Goal: Information Seeking & Learning: Find specific fact

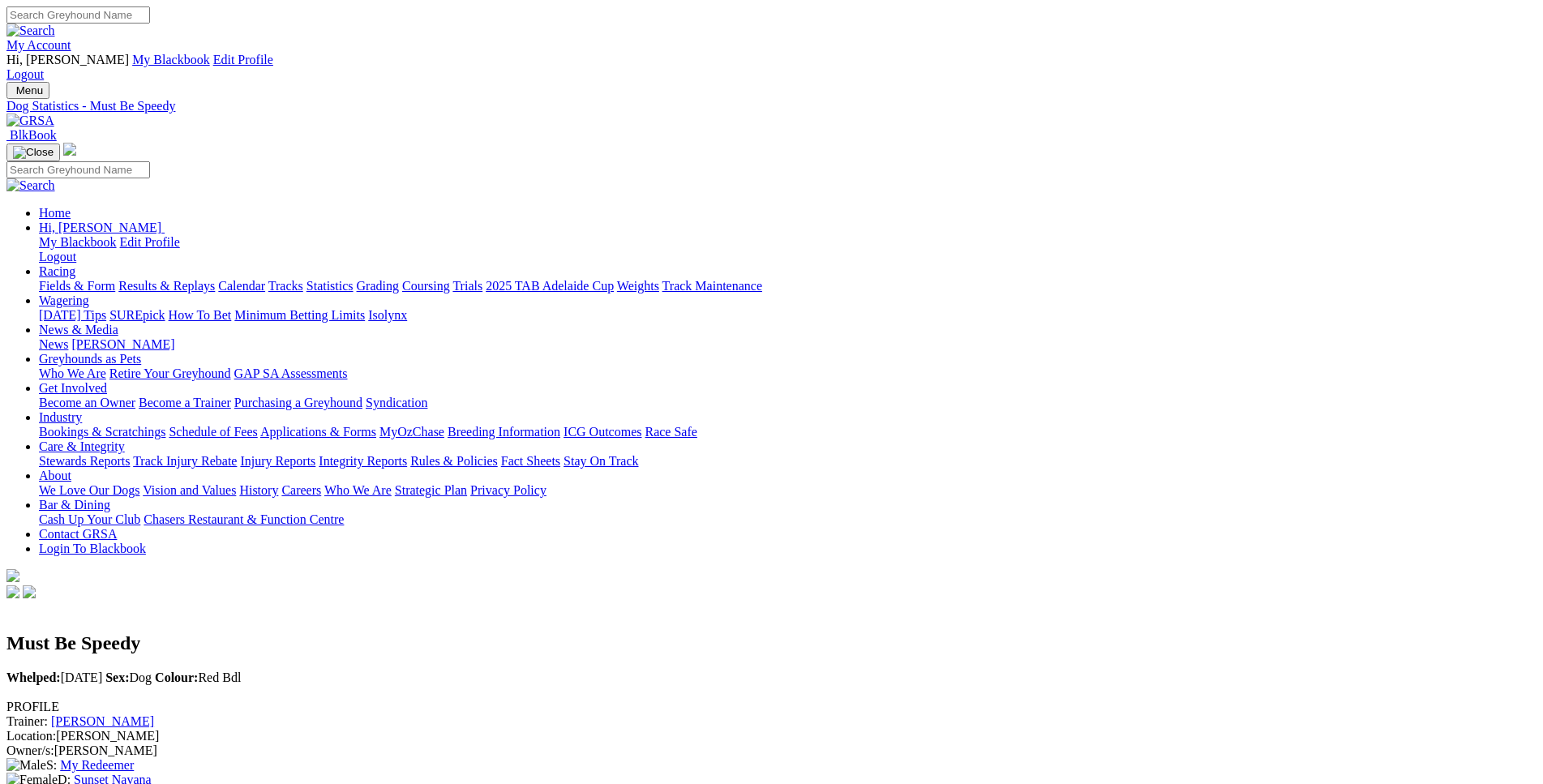
click at [115, 279] on link "Fields & Form" at bounding box center [77, 286] width 76 height 14
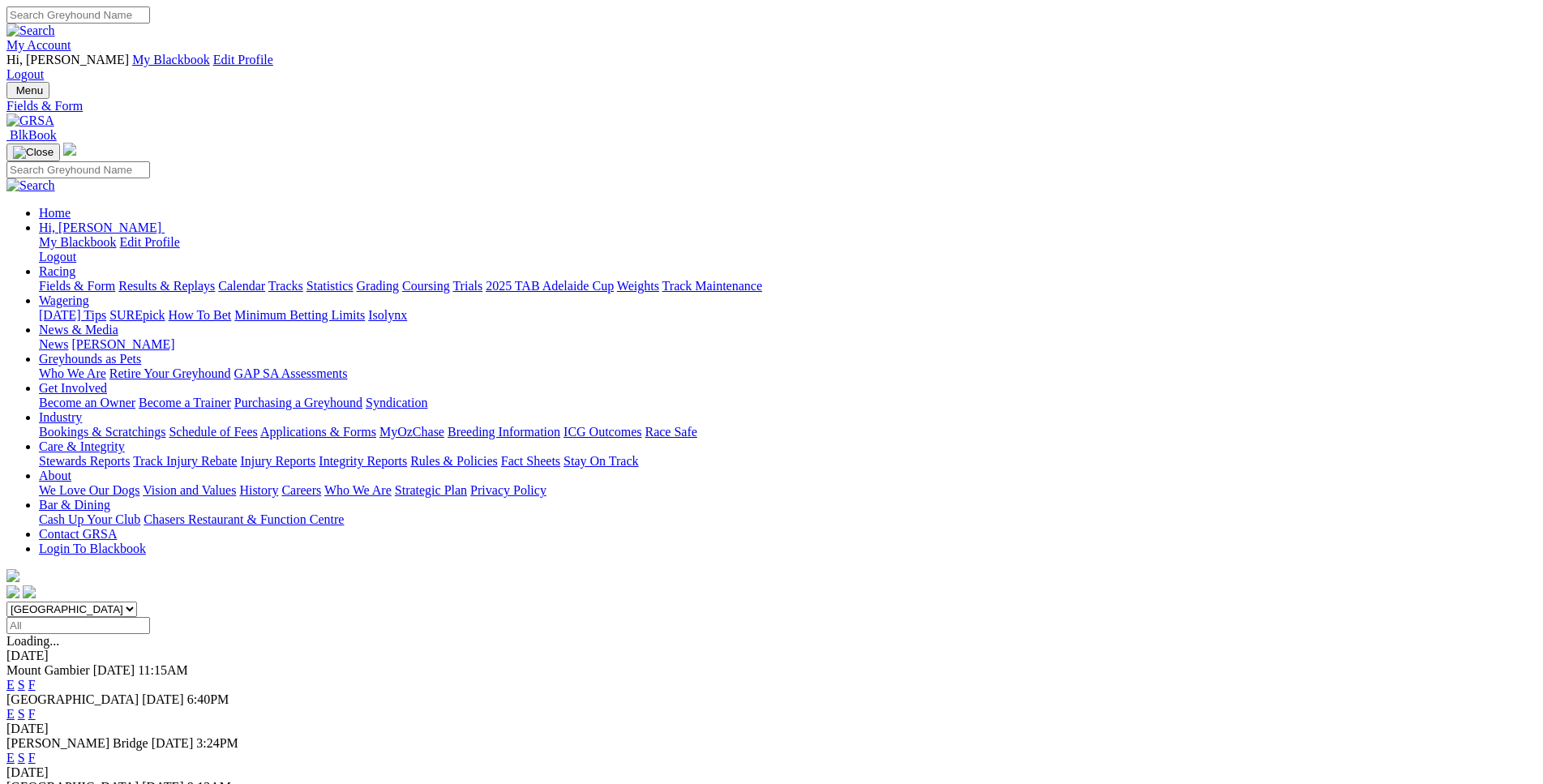
click at [7, 602] on select "South Australia New South Wales Northern Territory Queensland Tasmania Victoria…" at bounding box center [72, 609] width 130 height 15
select select "WA"
click option "[GEOGRAPHIC_DATA]" at bounding box center [0, 0] width 0 height 0
click at [7, 602] on select "[GEOGRAPHIC_DATA] [GEOGRAPHIC_DATA] [GEOGRAPHIC_DATA] [GEOGRAPHIC_DATA] [GEOGRA…" at bounding box center [72, 609] width 130 height 15
click at [150, 617] on input "Select date" at bounding box center [78, 625] width 144 height 17
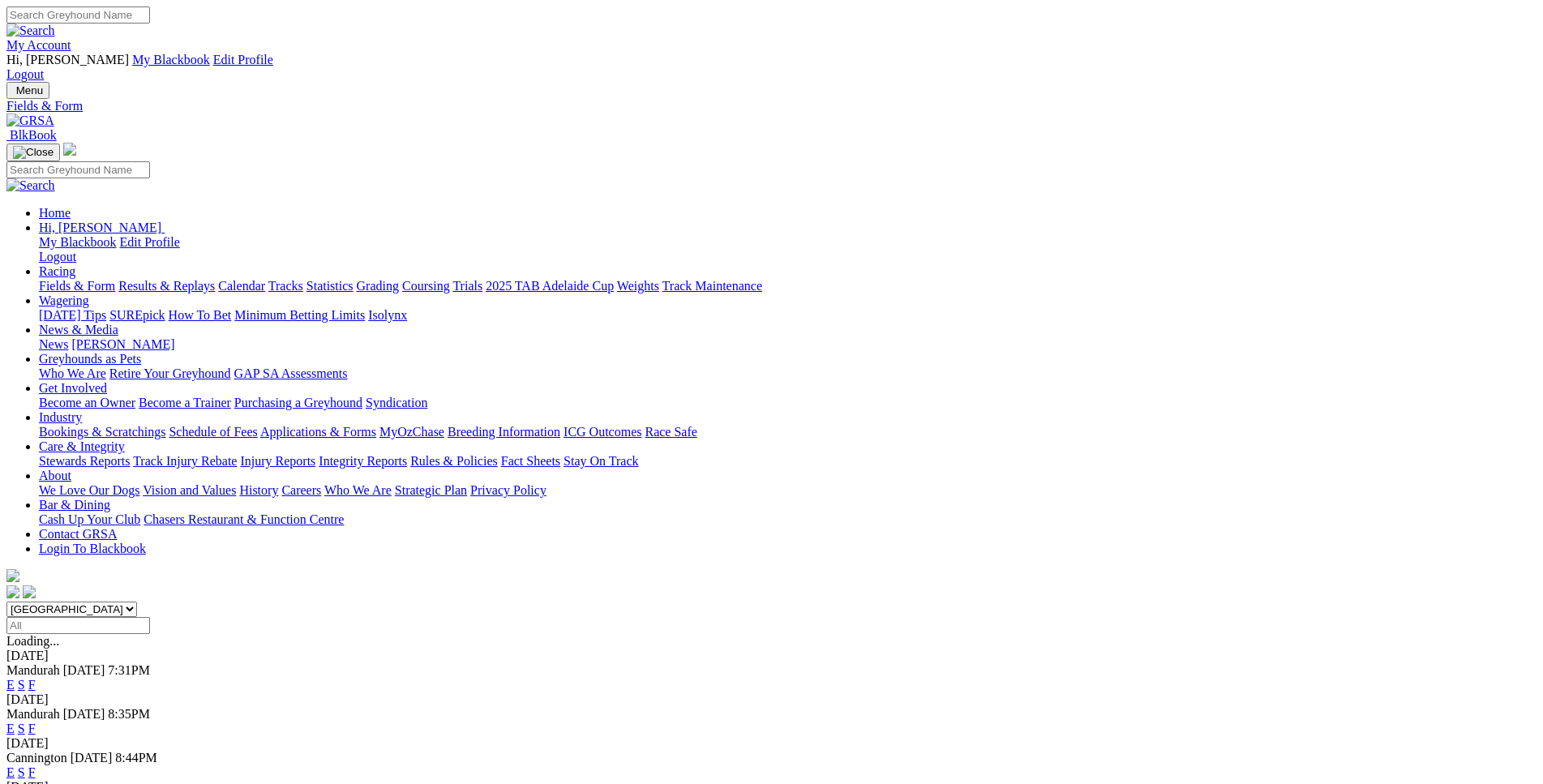
type input "Yesterday, 27 Aug 2025"
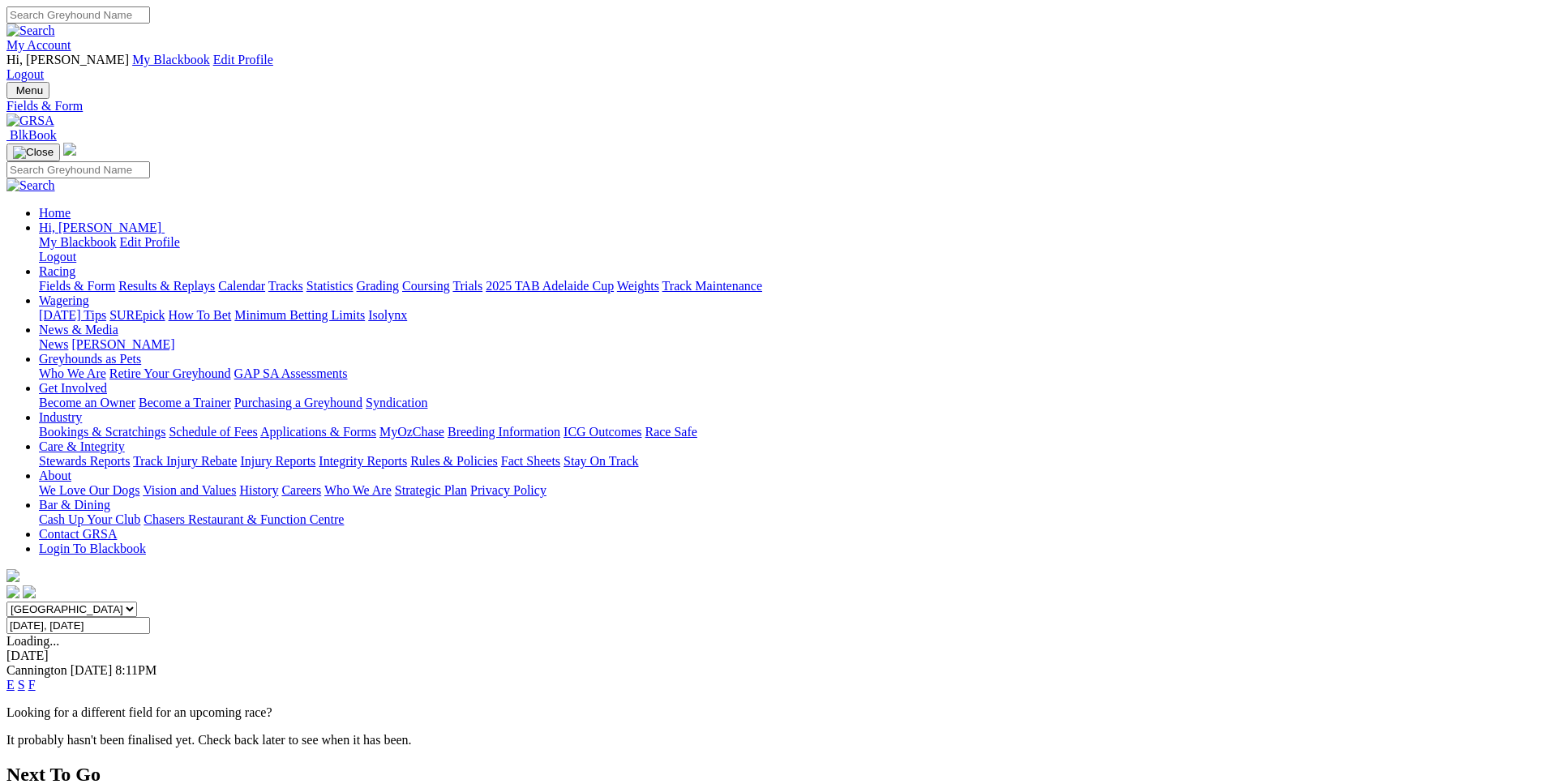
click at [14, 678] on link "E" at bounding box center [11, 685] width 8 height 14
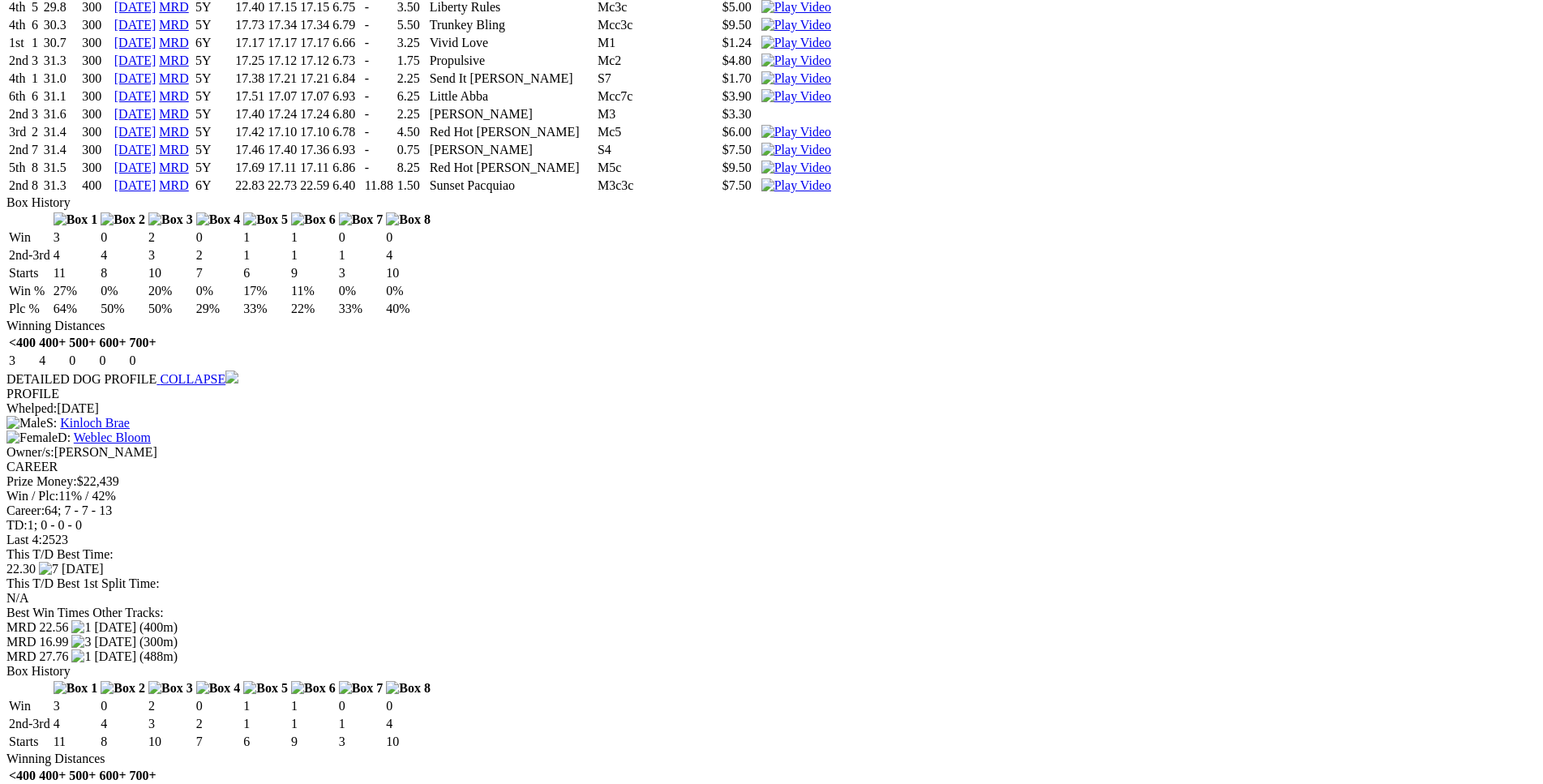
scroll to position [2894, 0]
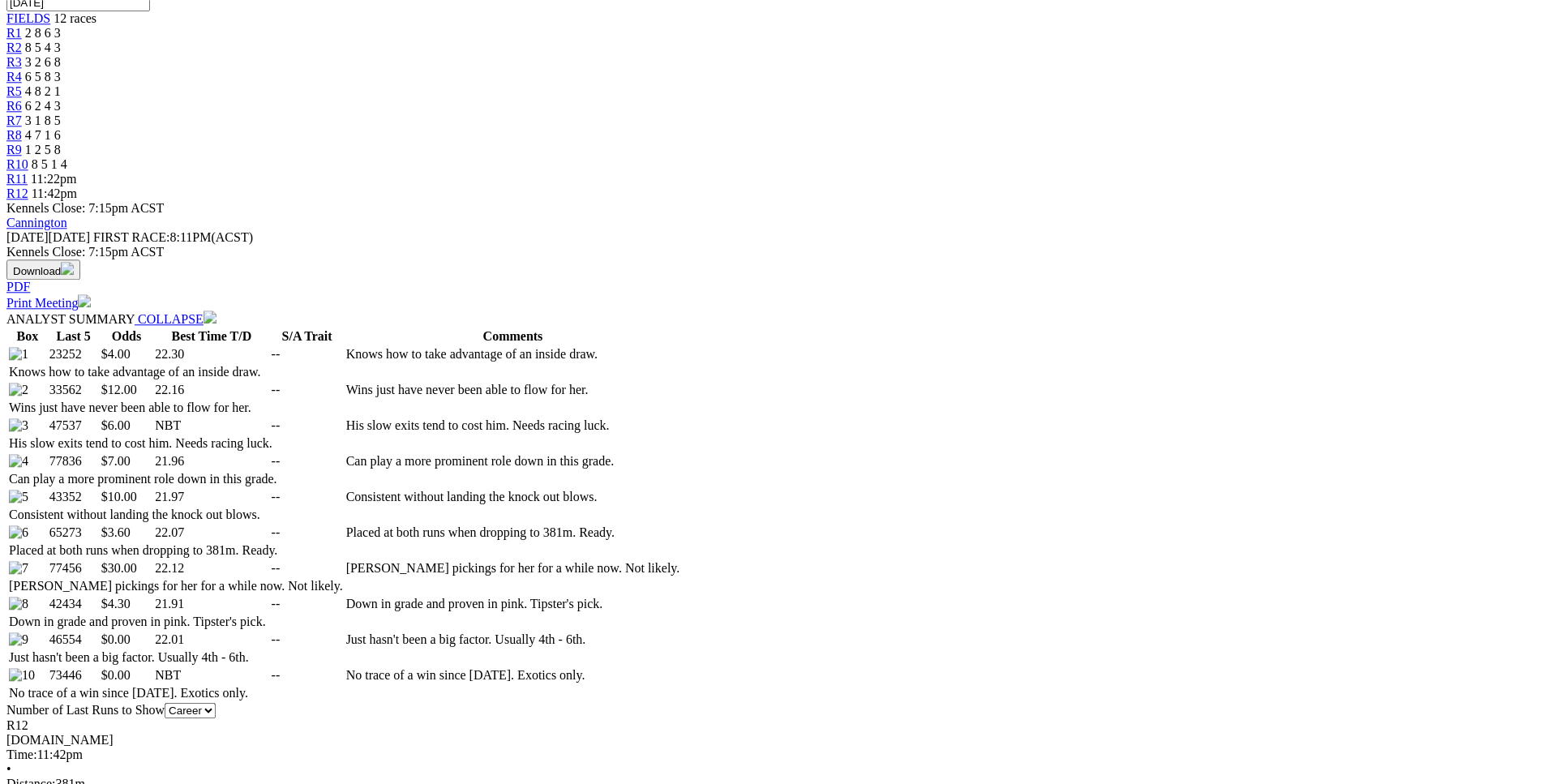
scroll to position [0, 0]
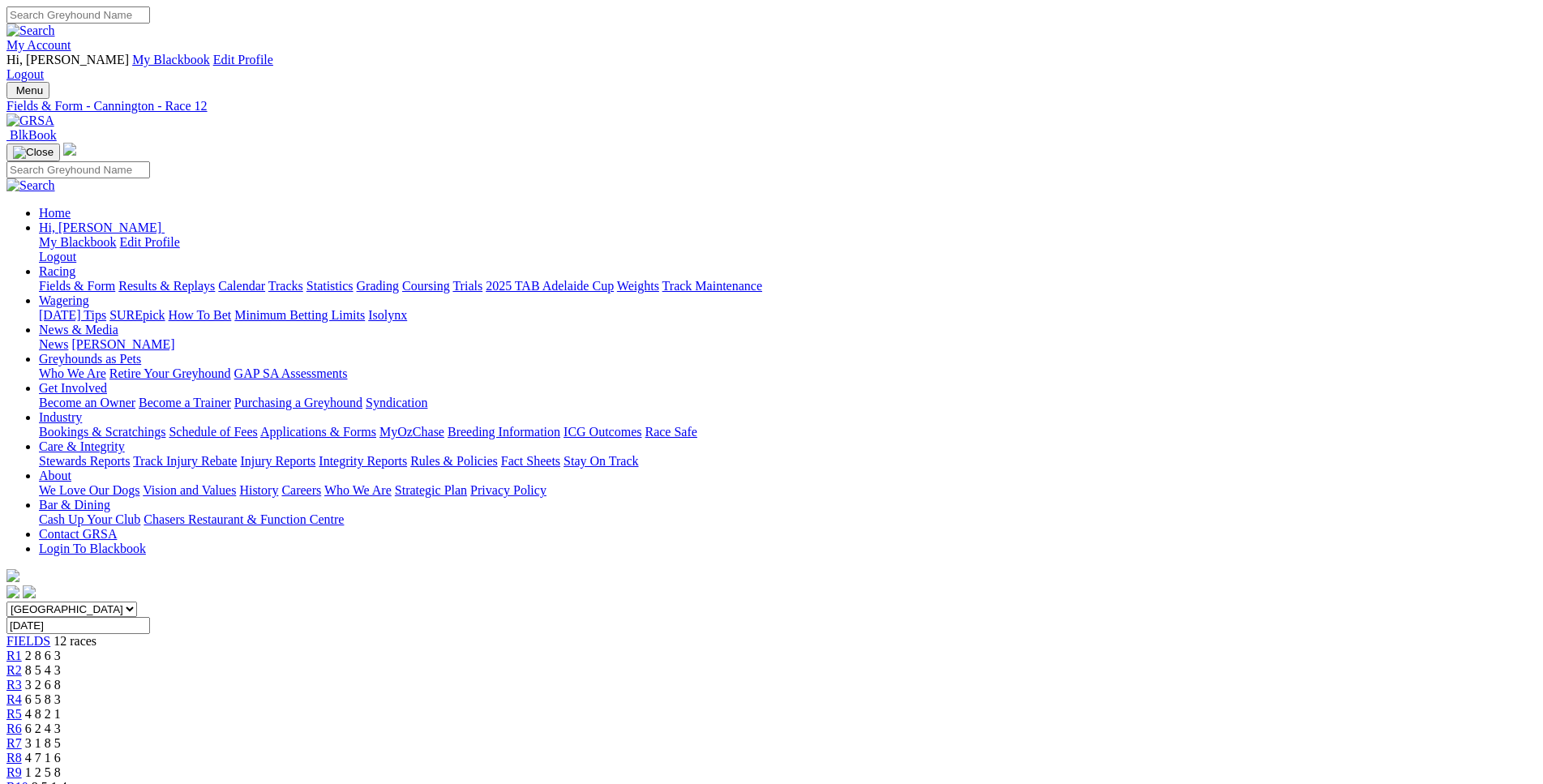
click at [115, 279] on link "Fields & Form" at bounding box center [77, 286] width 76 height 14
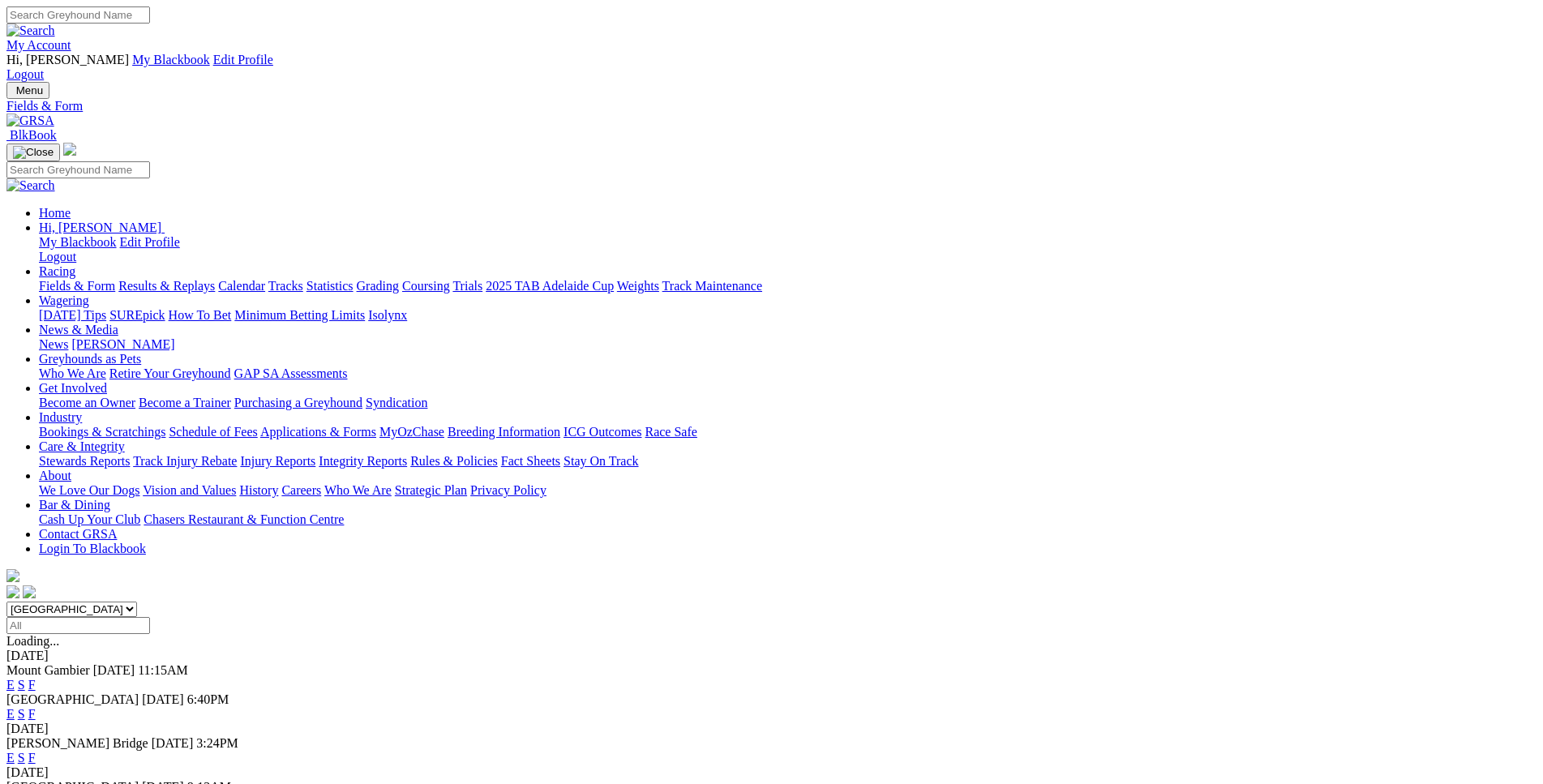
click at [7, 602] on select "[GEOGRAPHIC_DATA] [GEOGRAPHIC_DATA] [GEOGRAPHIC_DATA] [GEOGRAPHIC_DATA] [GEOGRA…" at bounding box center [72, 609] width 130 height 15
select select "WA"
click option "[GEOGRAPHIC_DATA]" at bounding box center [0, 0] width 0 height 0
click at [14, 678] on link "E" at bounding box center [11, 685] width 8 height 14
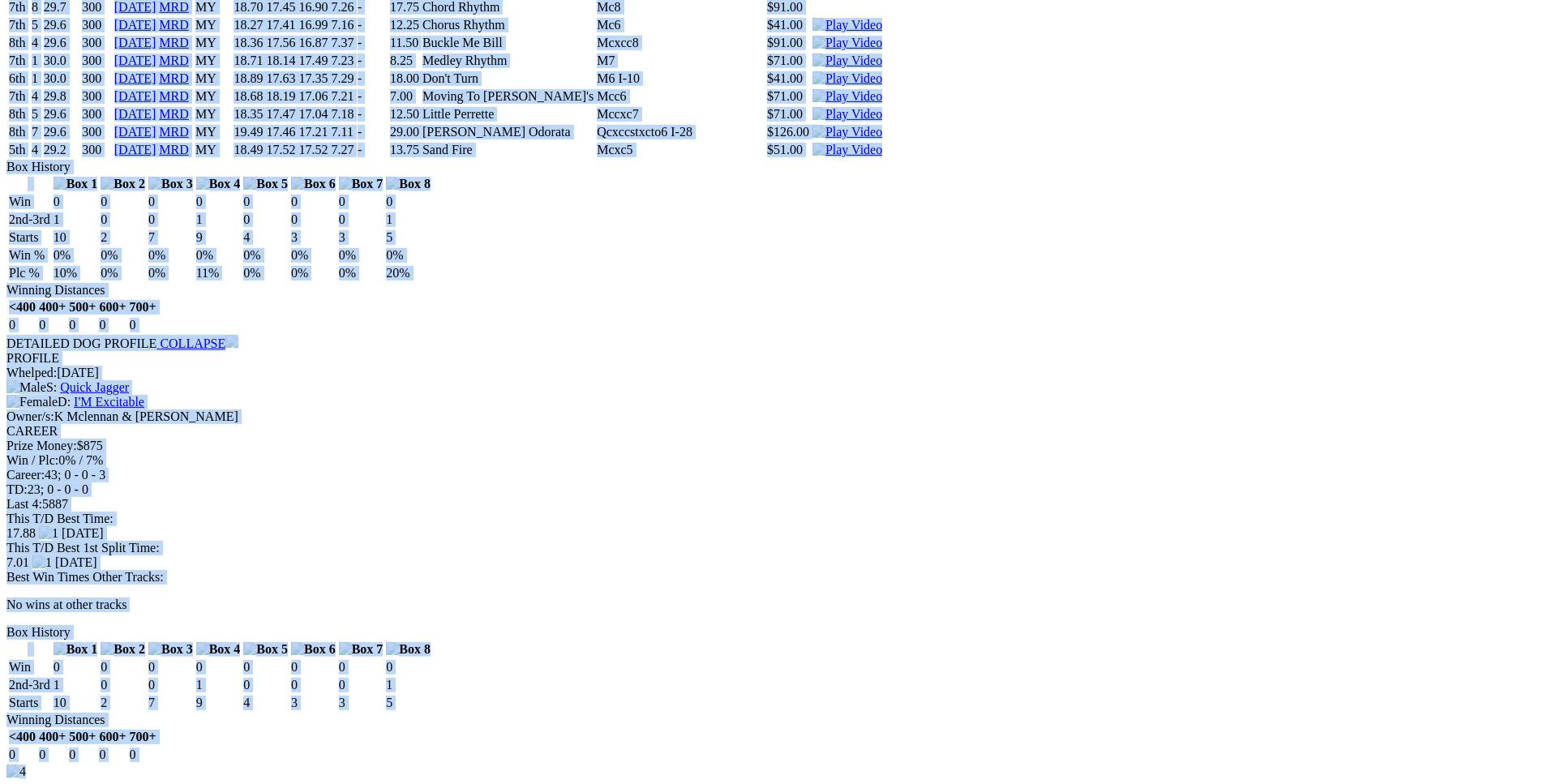
scroll to position [4135, 0]
drag, startPoint x: 234, startPoint y: 371, endPoint x: 1259, endPoint y: 453, distance: 1028.3
copy div "Road Rage Gundi (MY) D • Black T: Geoff Reid Crossman $2.40 F B W(kg) D(m) Date…"
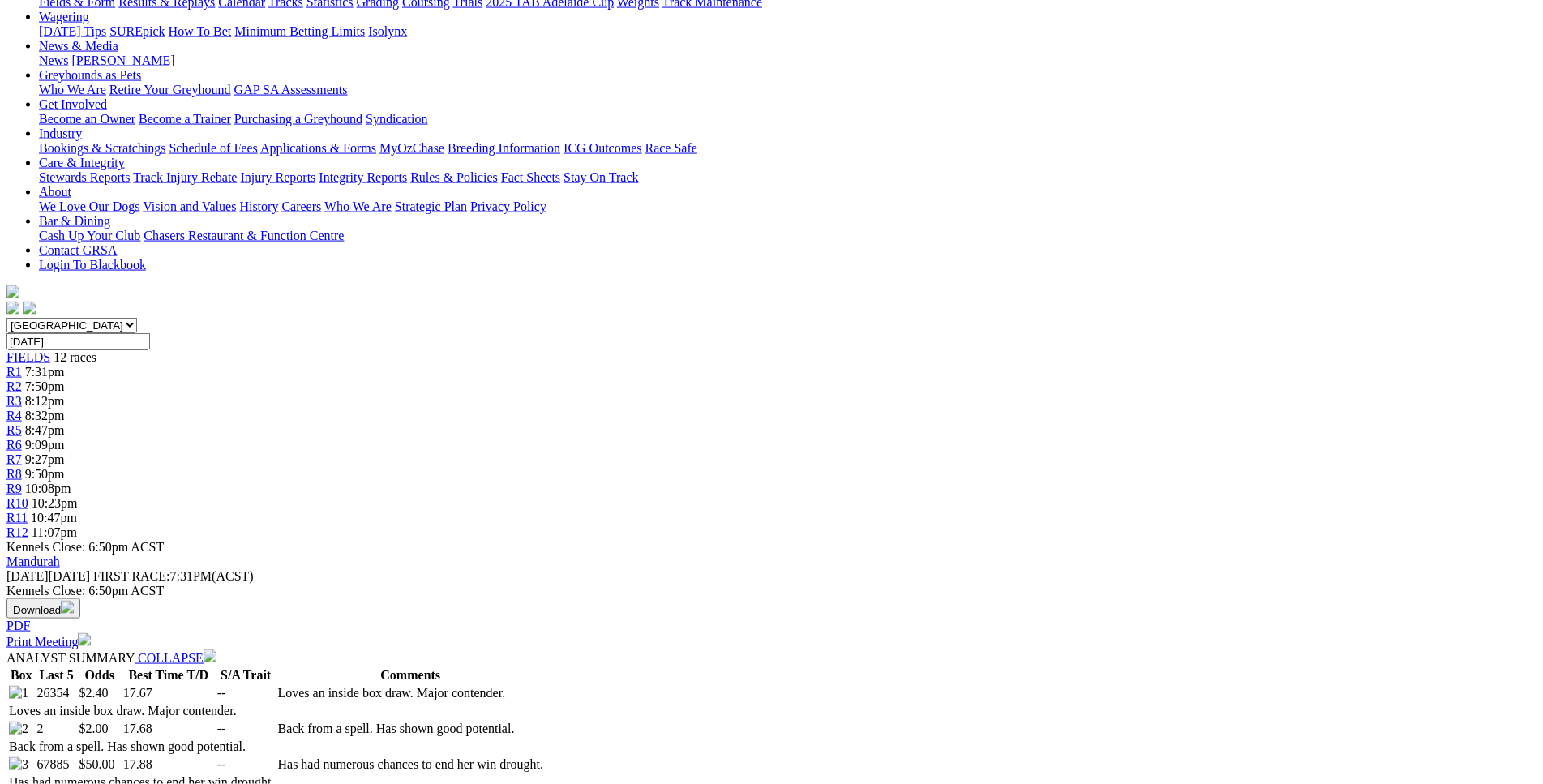
scroll to position [0, 0]
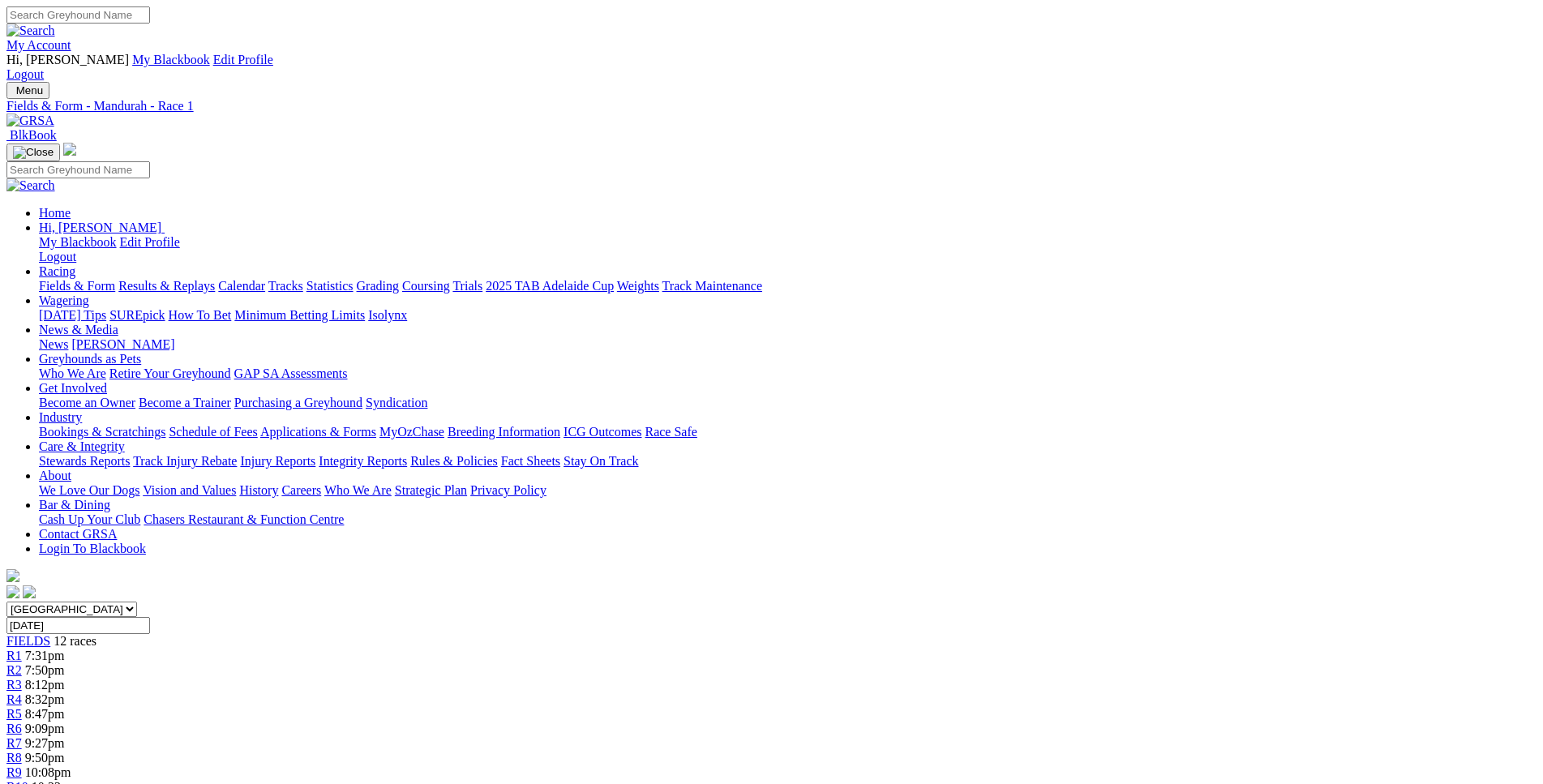
click at [466, 663] on div "R2 7:50pm" at bounding box center [772, 670] width 1530 height 14
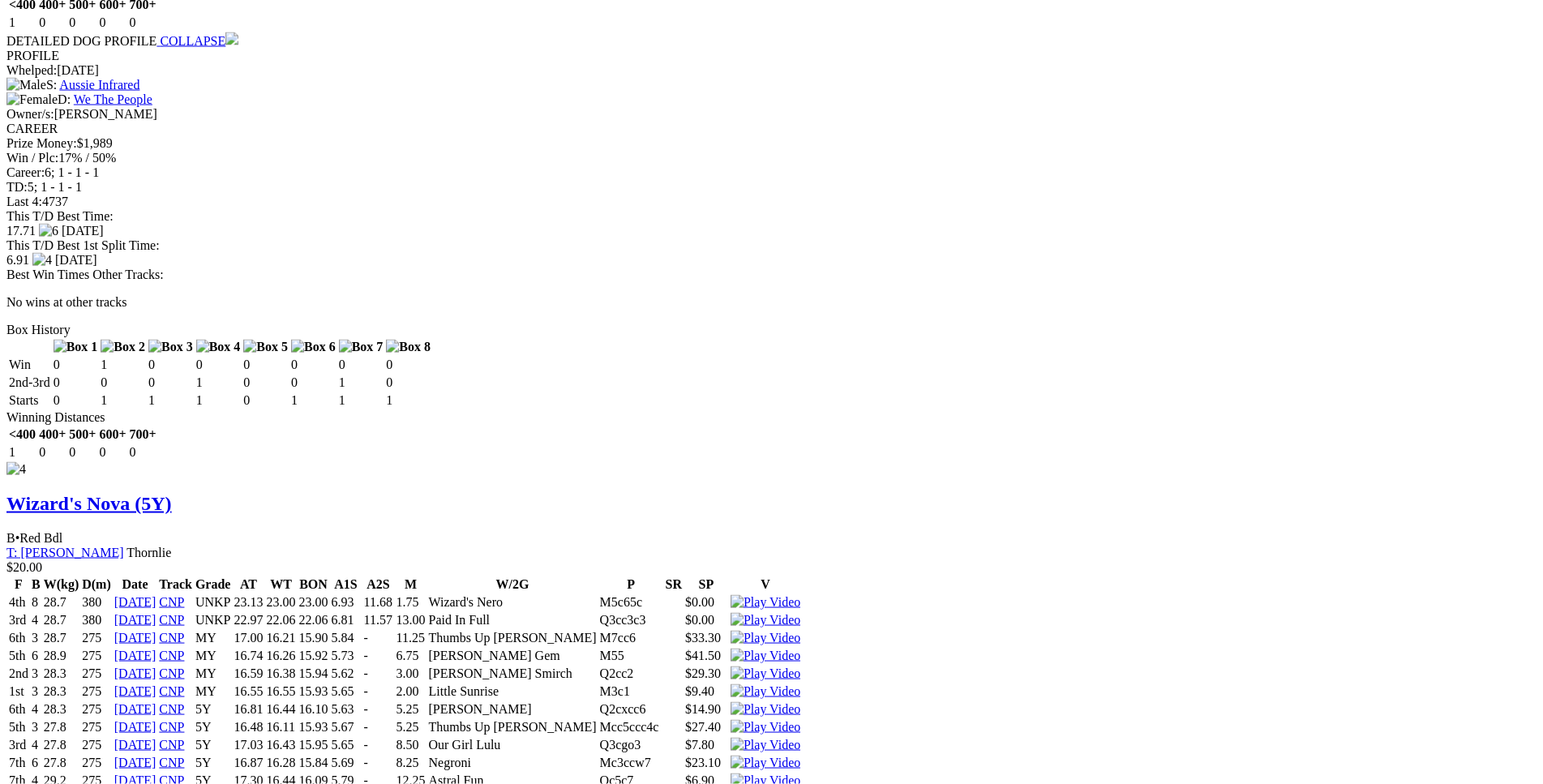
scroll to position [4382, 0]
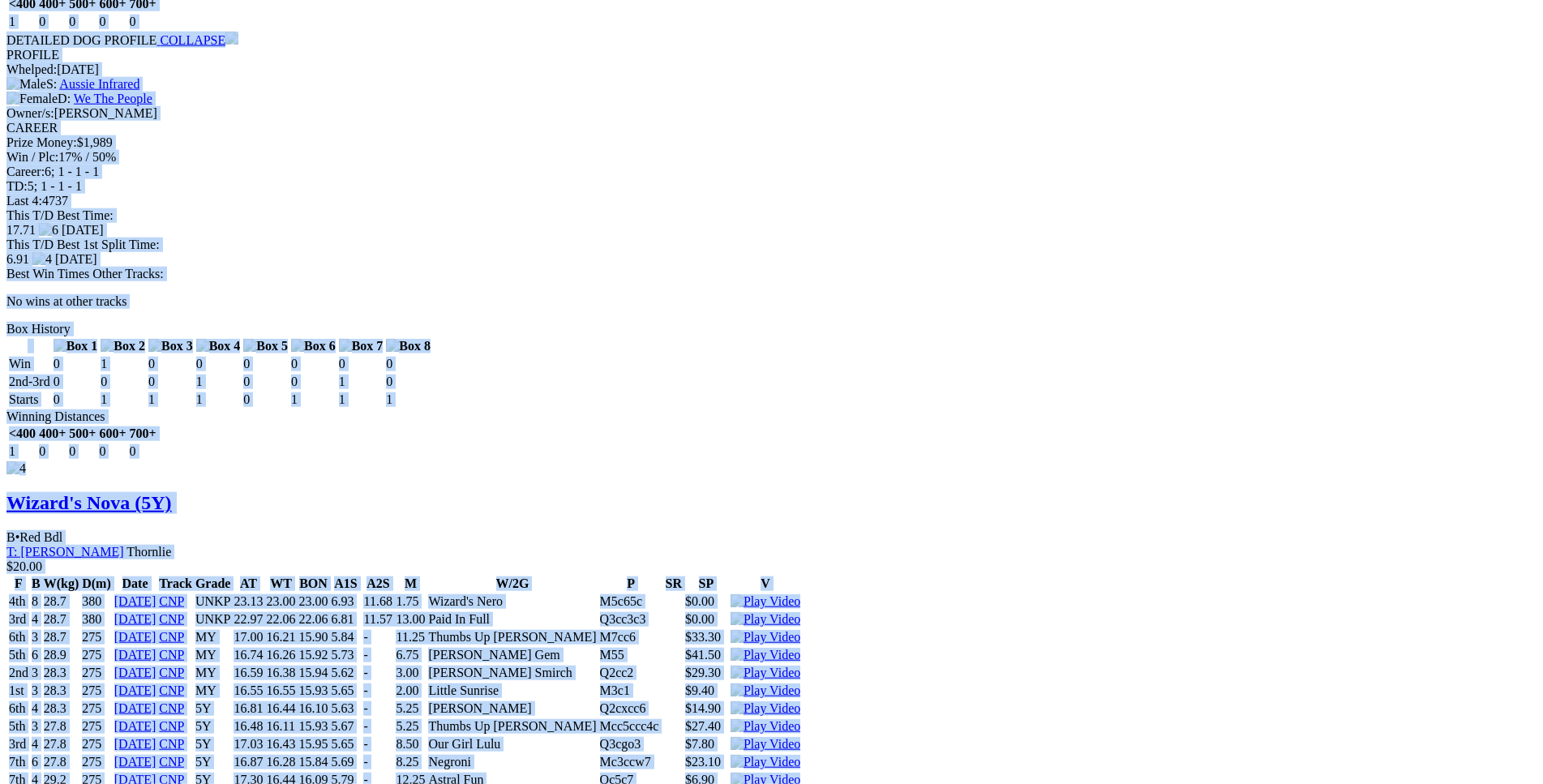
drag, startPoint x: 236, startPoint y: 290, endPoint x: 1289, endPoint y: 593, distance: 1095.7
copy div "Little Perrette (5Y) B • Black T: Christine Bennett Boddington $3.40 F B W(kg) …"
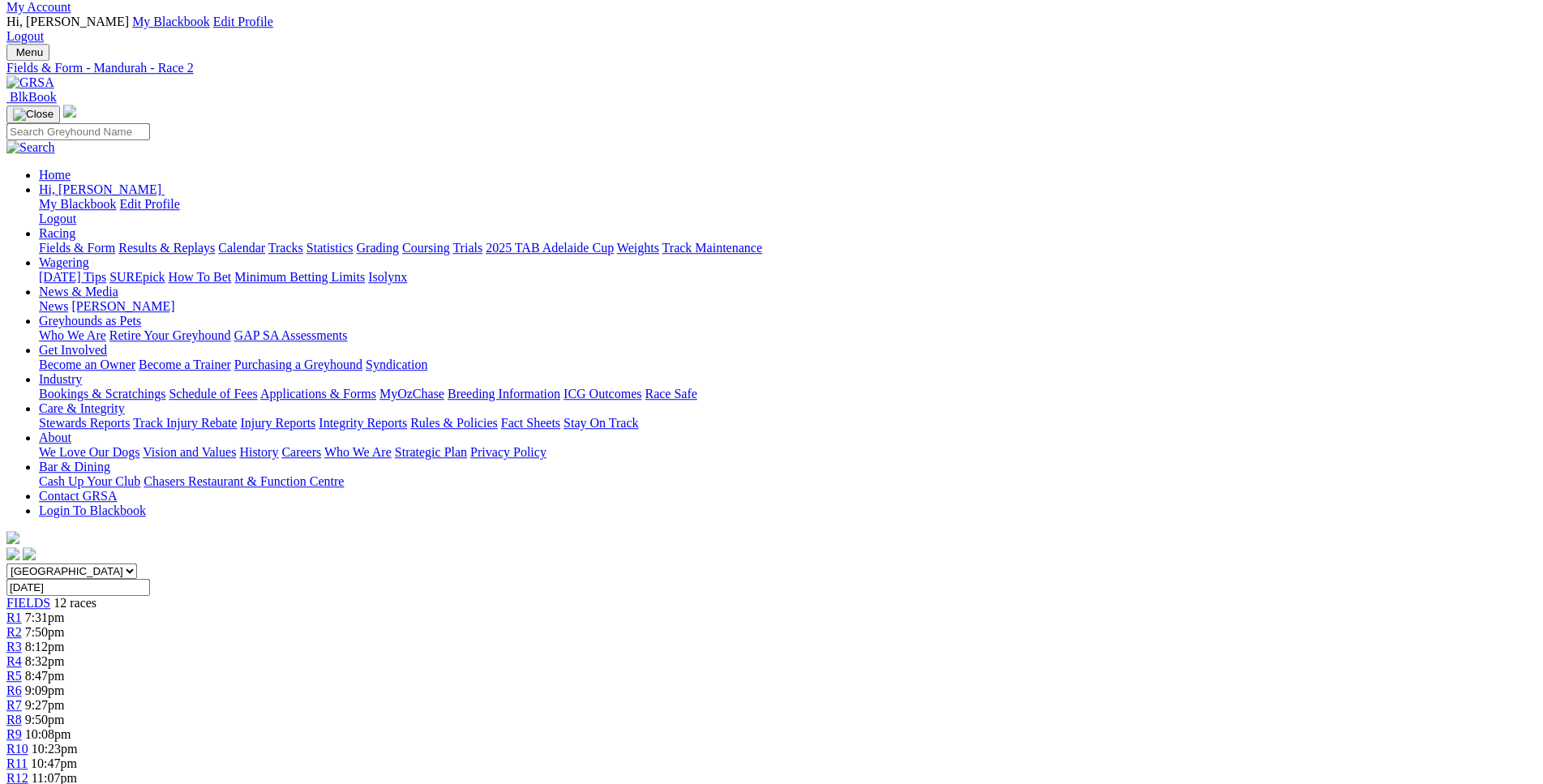
scroll to position [0, 0]
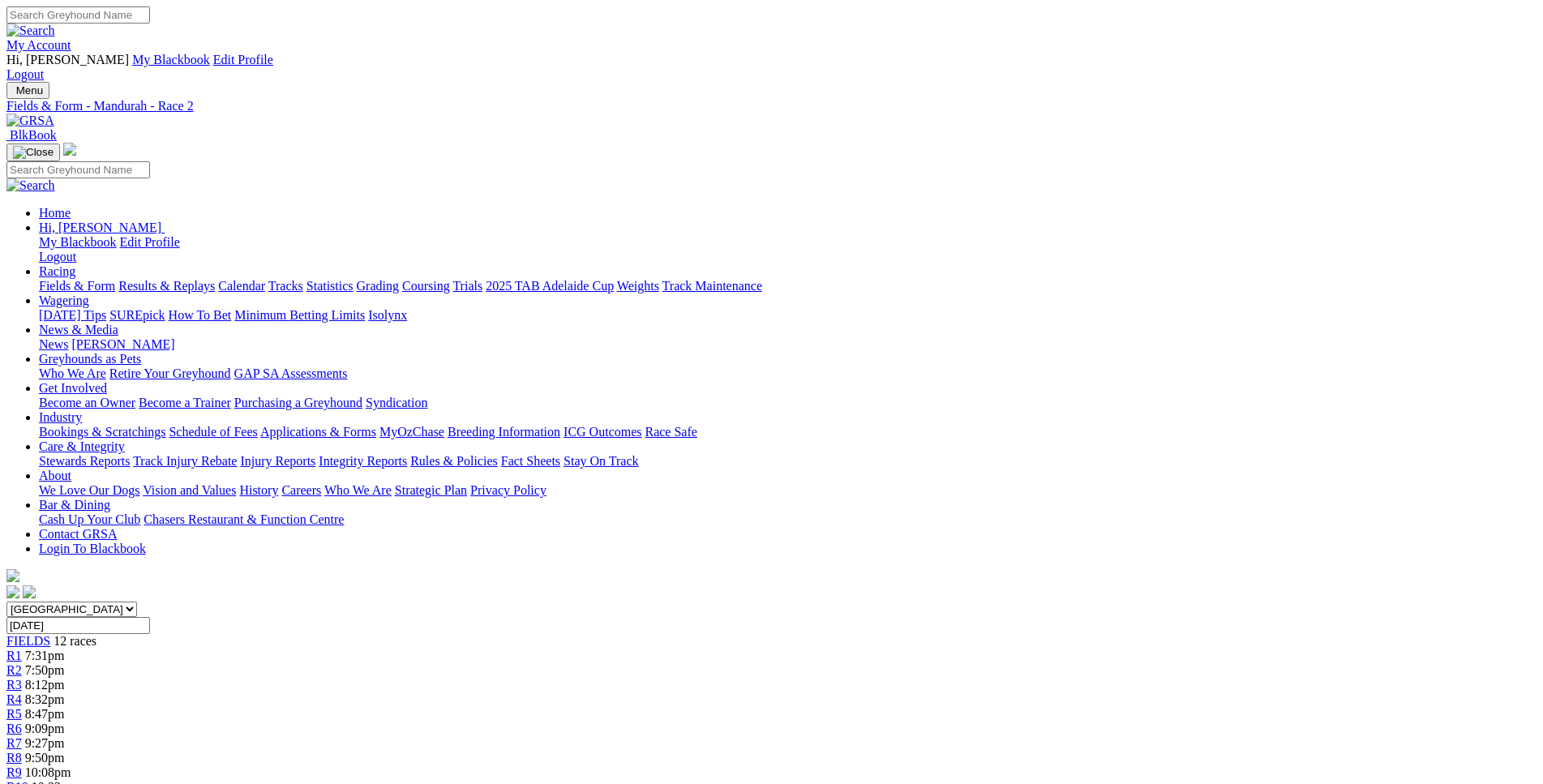
click at [65, 678] on span "8:12pm" at bounding box center [45, 685] width 40 height 14
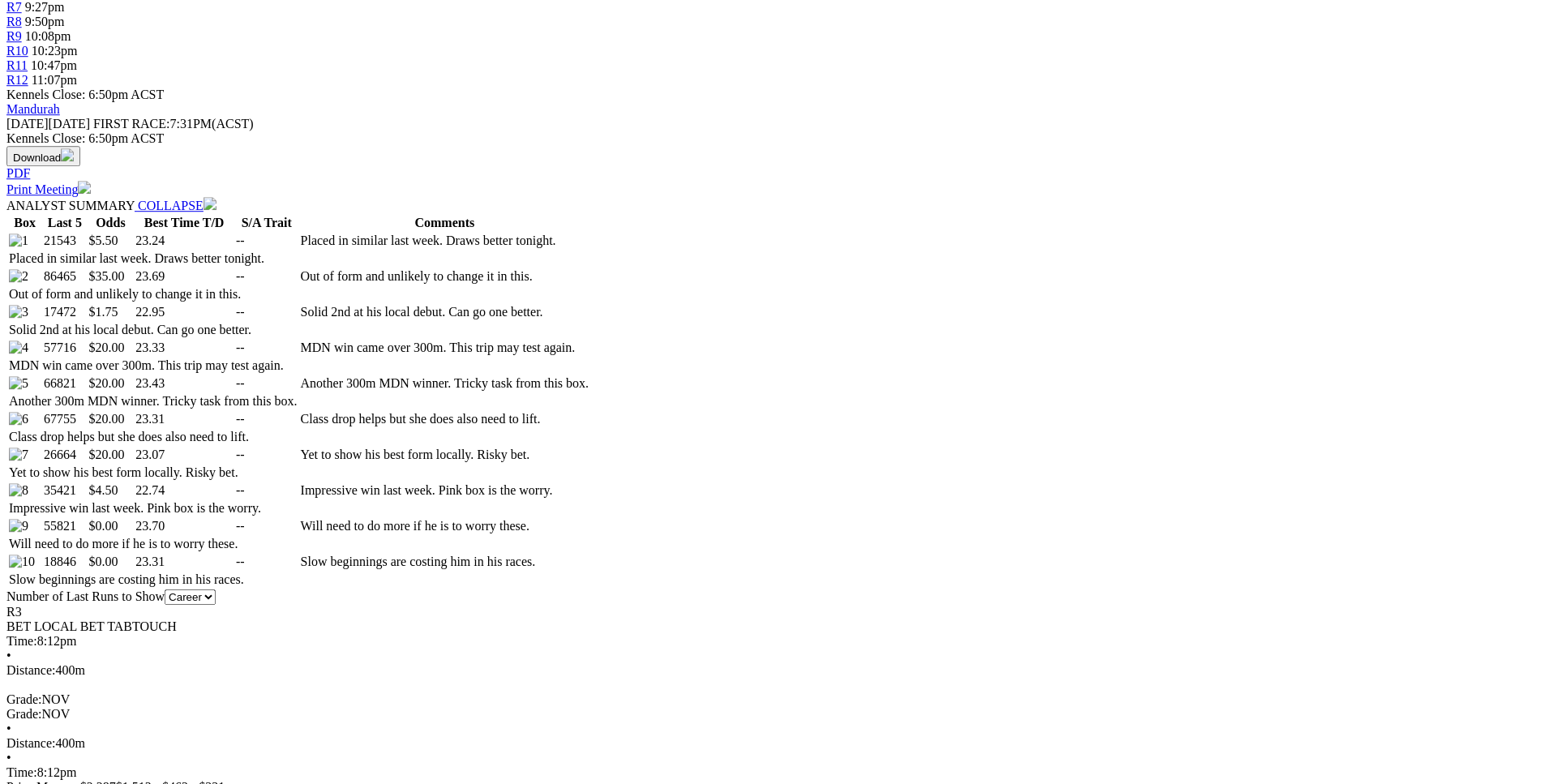
scroll to position [744, 0]
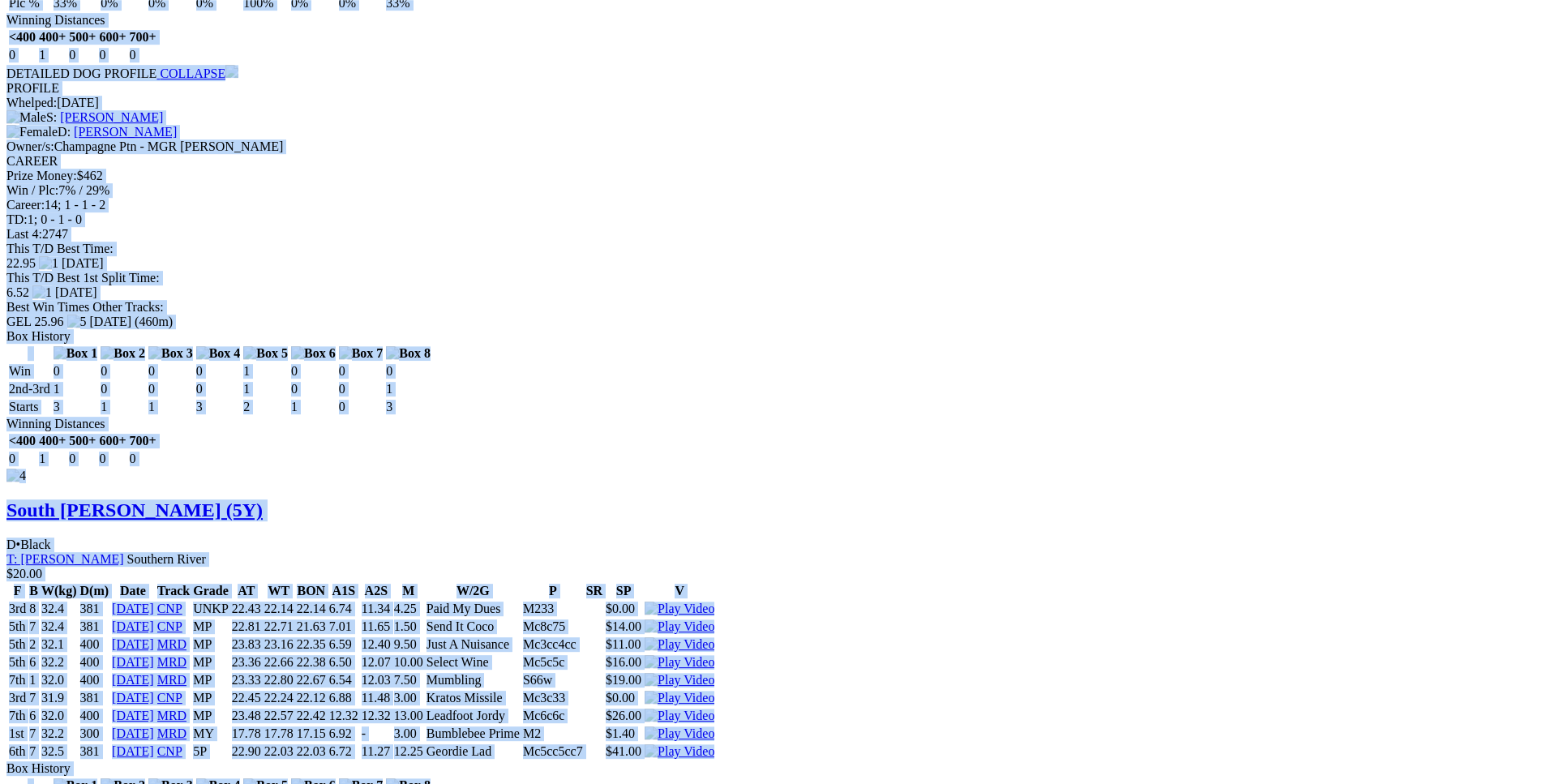
scroll to position [4218, 0]
drag, startPoint x: 236, startPoint y: 218, endPoint x: 1281, endPoint y: 407, distance: 1062.0
copy div "[PERSON_NAME] (5Y) B • Blue T: [PERSON_NAME] Southern River $5.50 F B W(kg) D(m…"
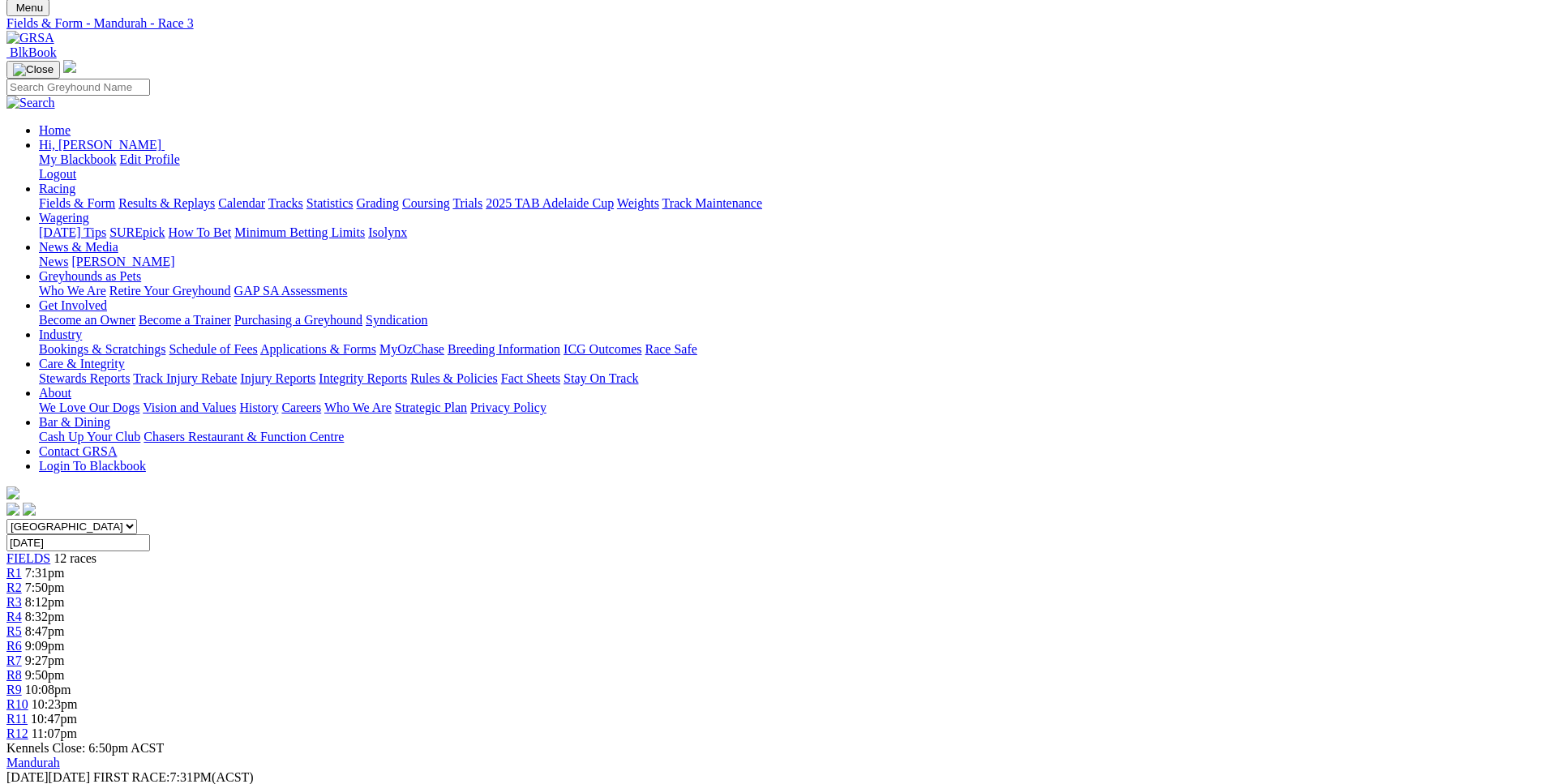
scroll to position [0, 0]
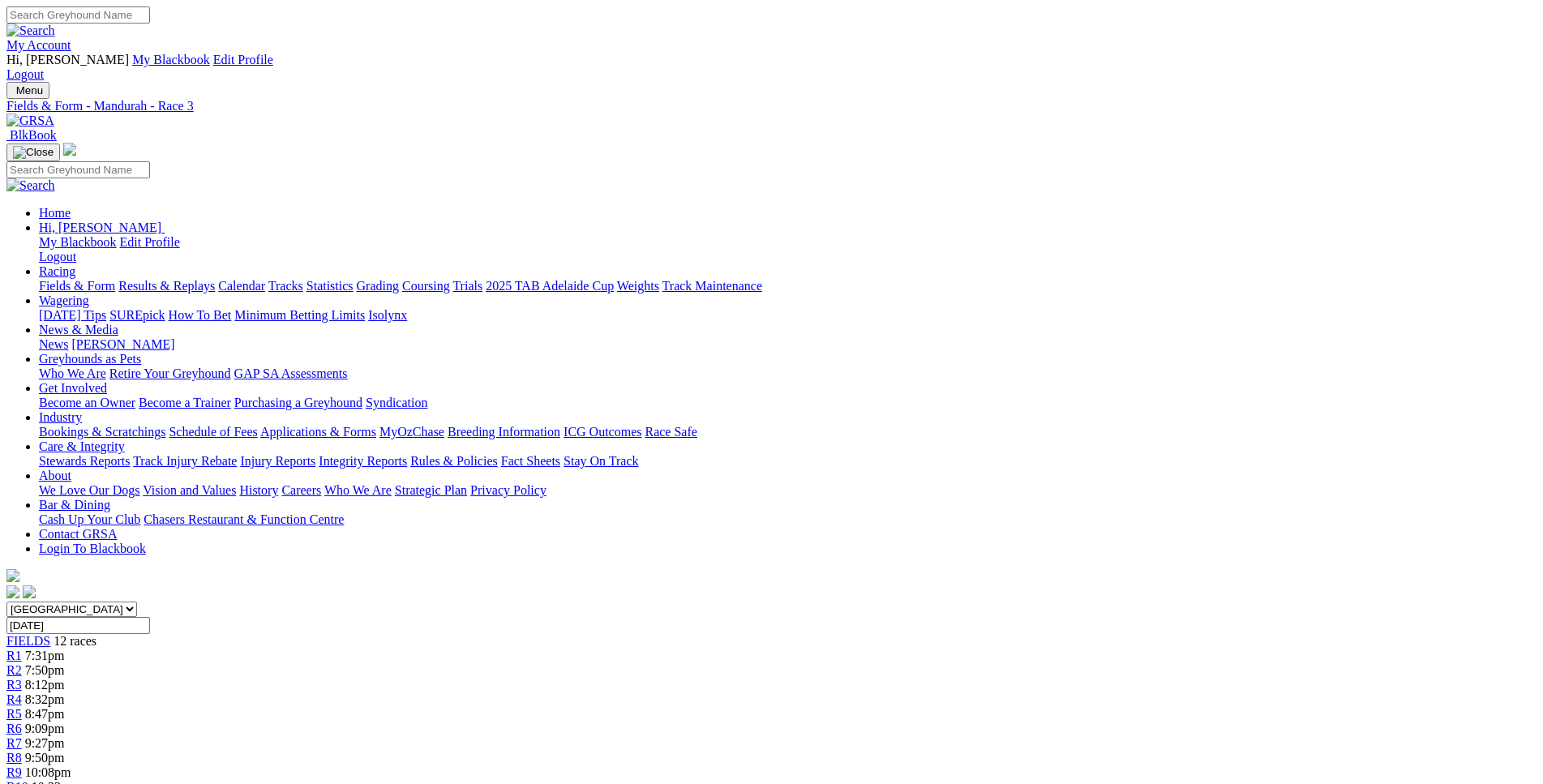
click at [65, 692] on span "8:32pm" at bounding box center [45, 699] width 40 height 14
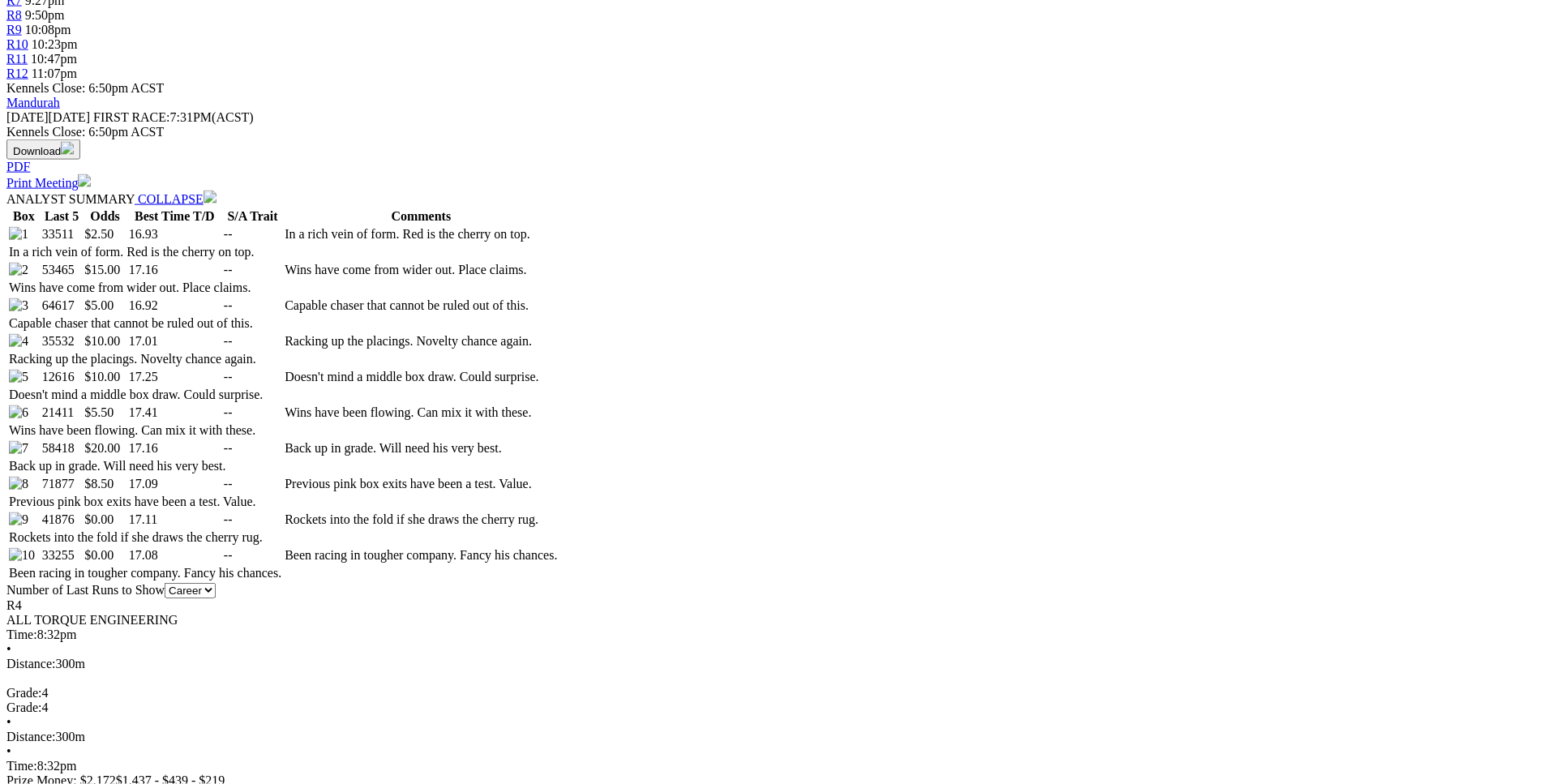
scroll to position [744, 0]
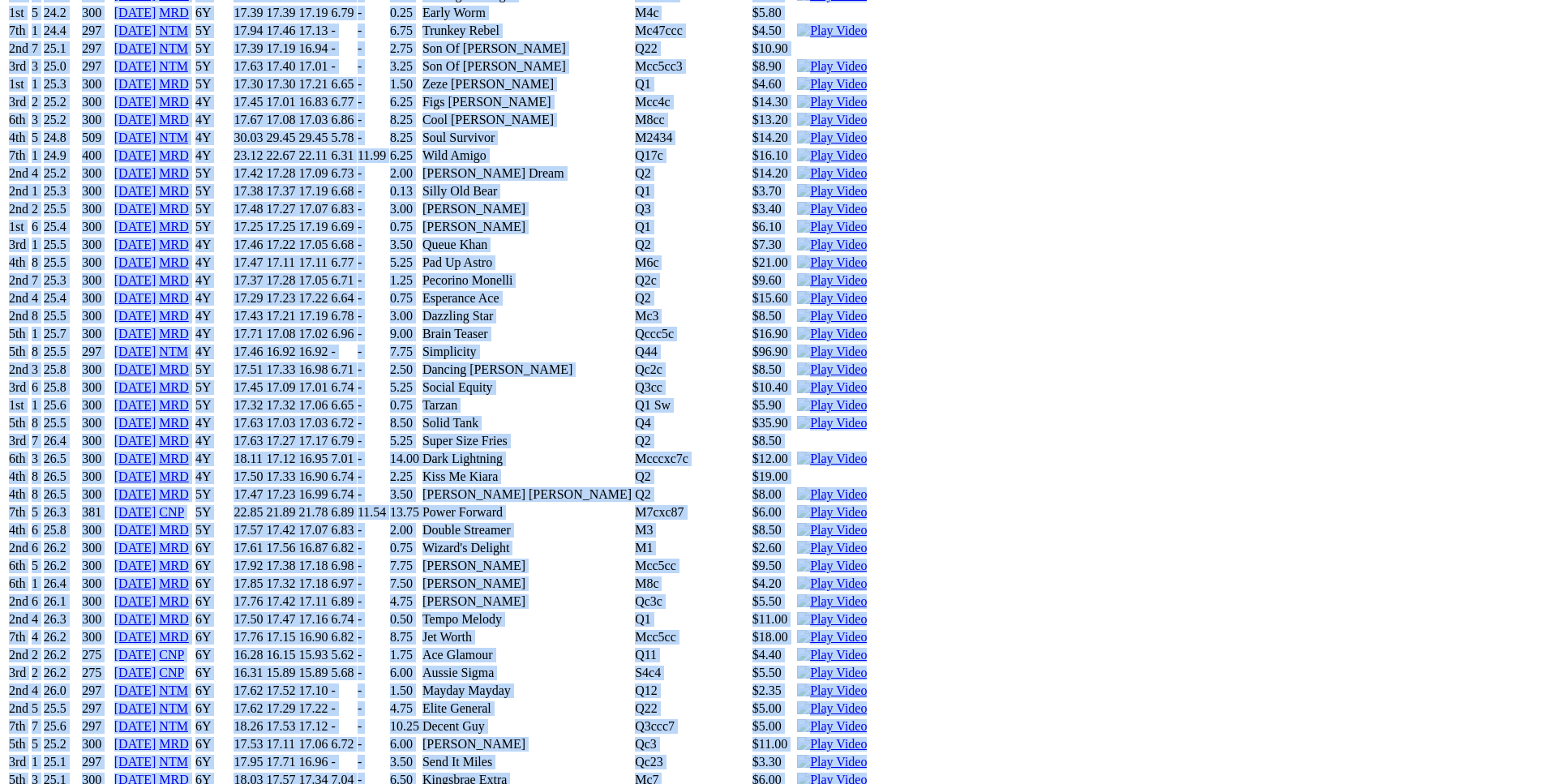
scroll to position [9923, 0]
drag, startPoint x: 235, startPoint y: 214, endPoint x: 1282, endPoint y: 500, distance: 1085.4
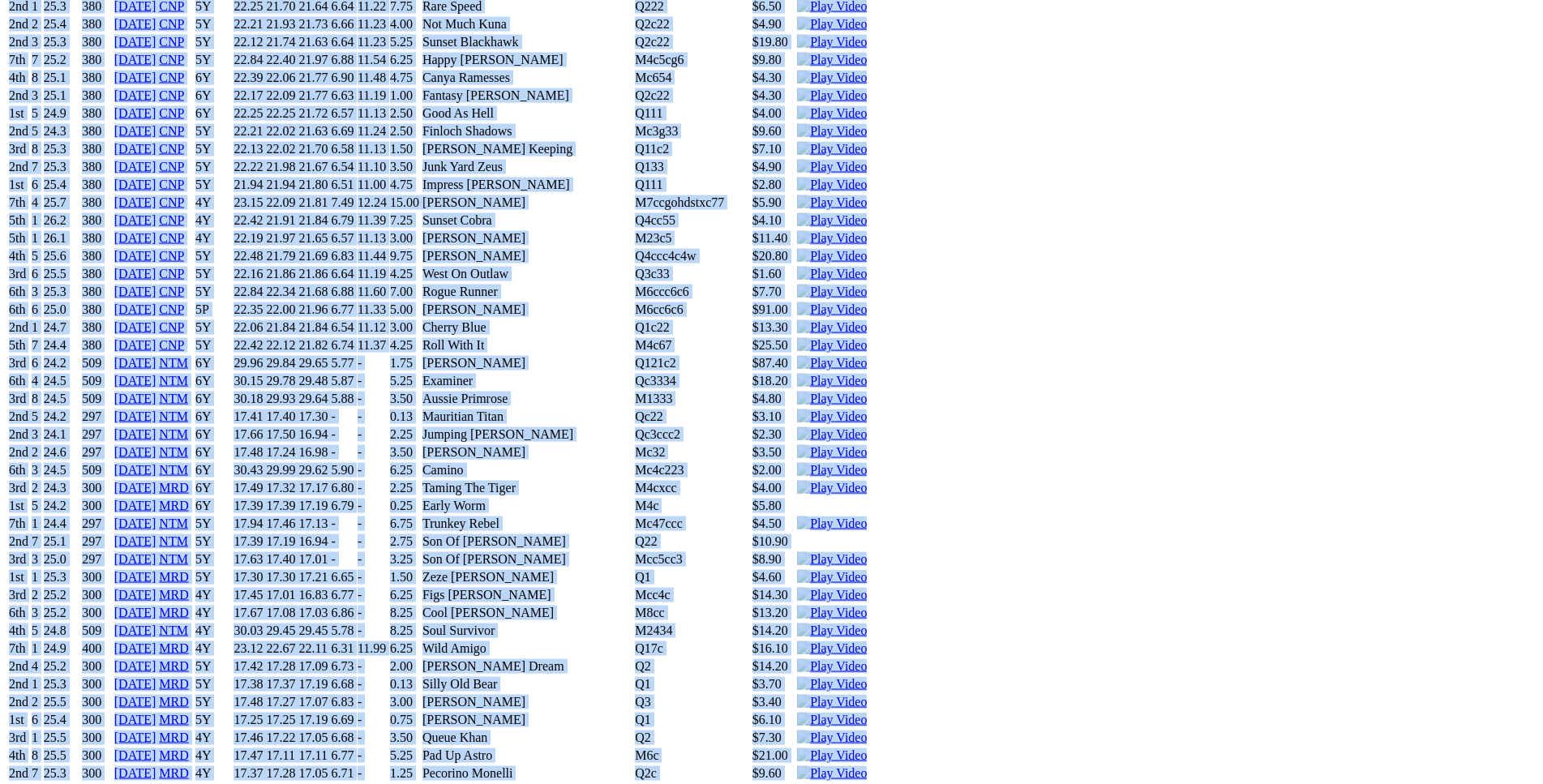
scroll to position [9427, 0]
copy div "Full On Frankie (4Y) B • Blue Bdl T: Pete Brown Southern River $2.50 F B W(kg) …"
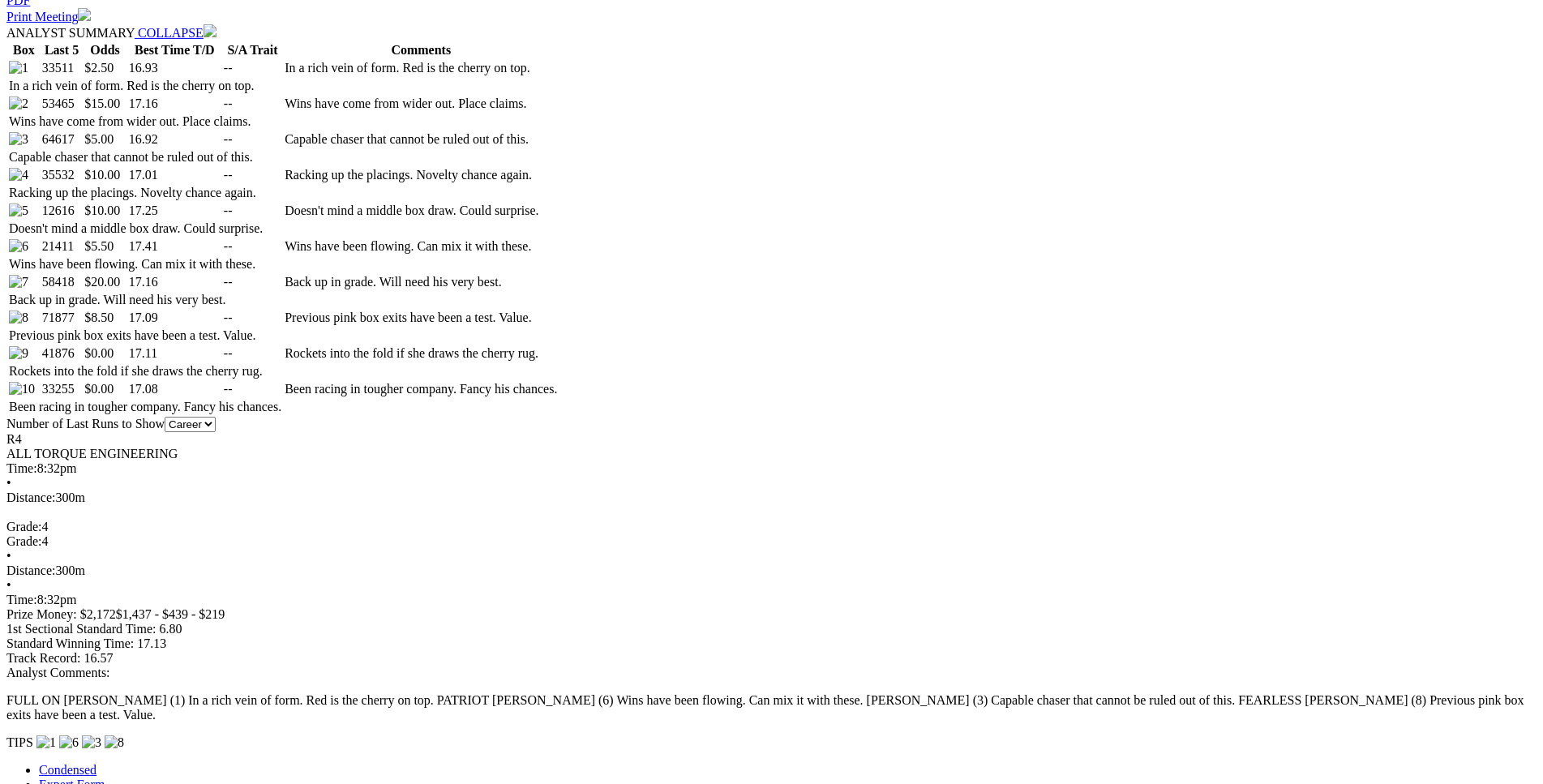
scroll to position [82, 0]
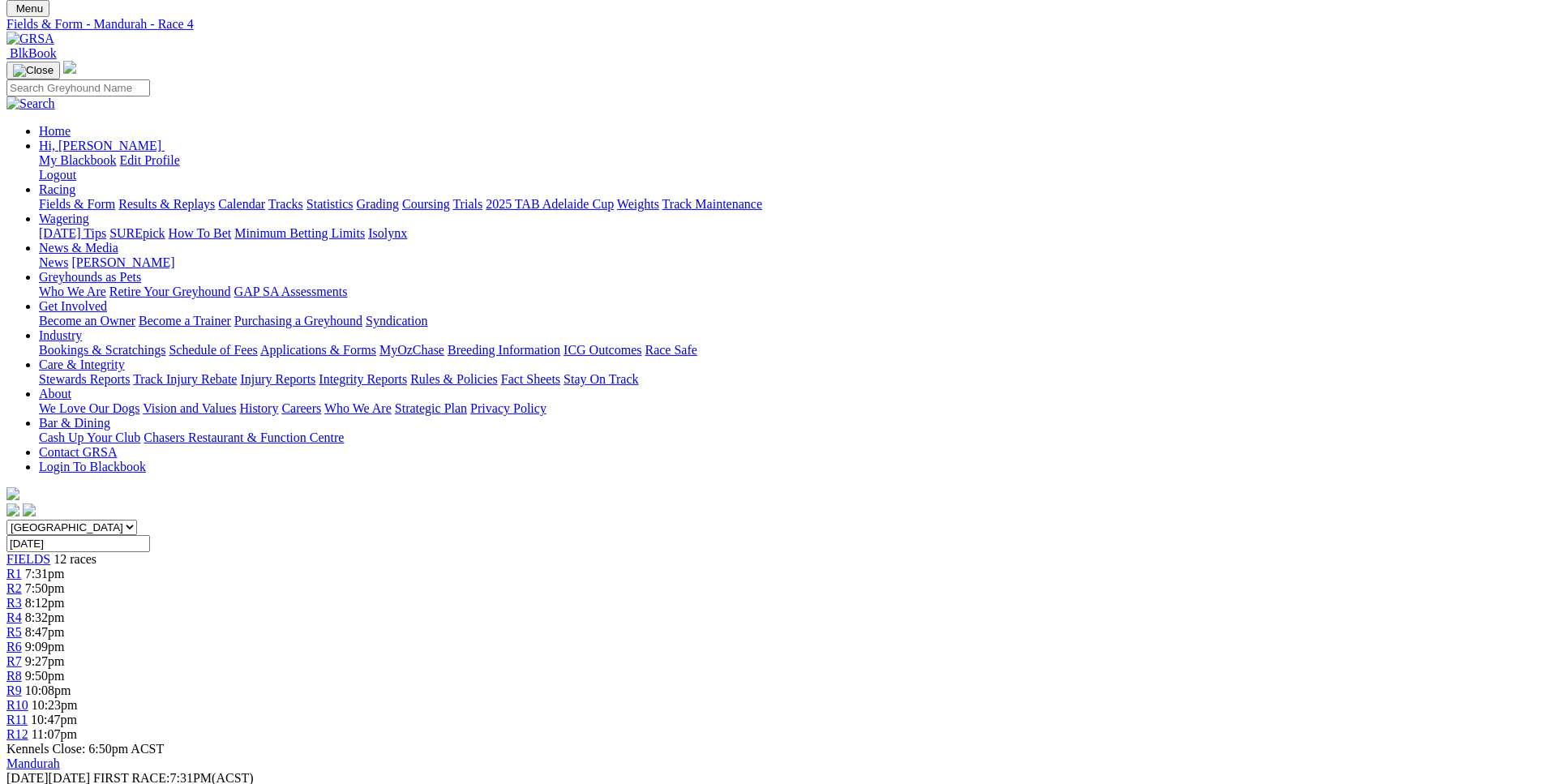
click at [65, 625] on span "8:47pm" at bounding box center [45, 632] width 40 height 14
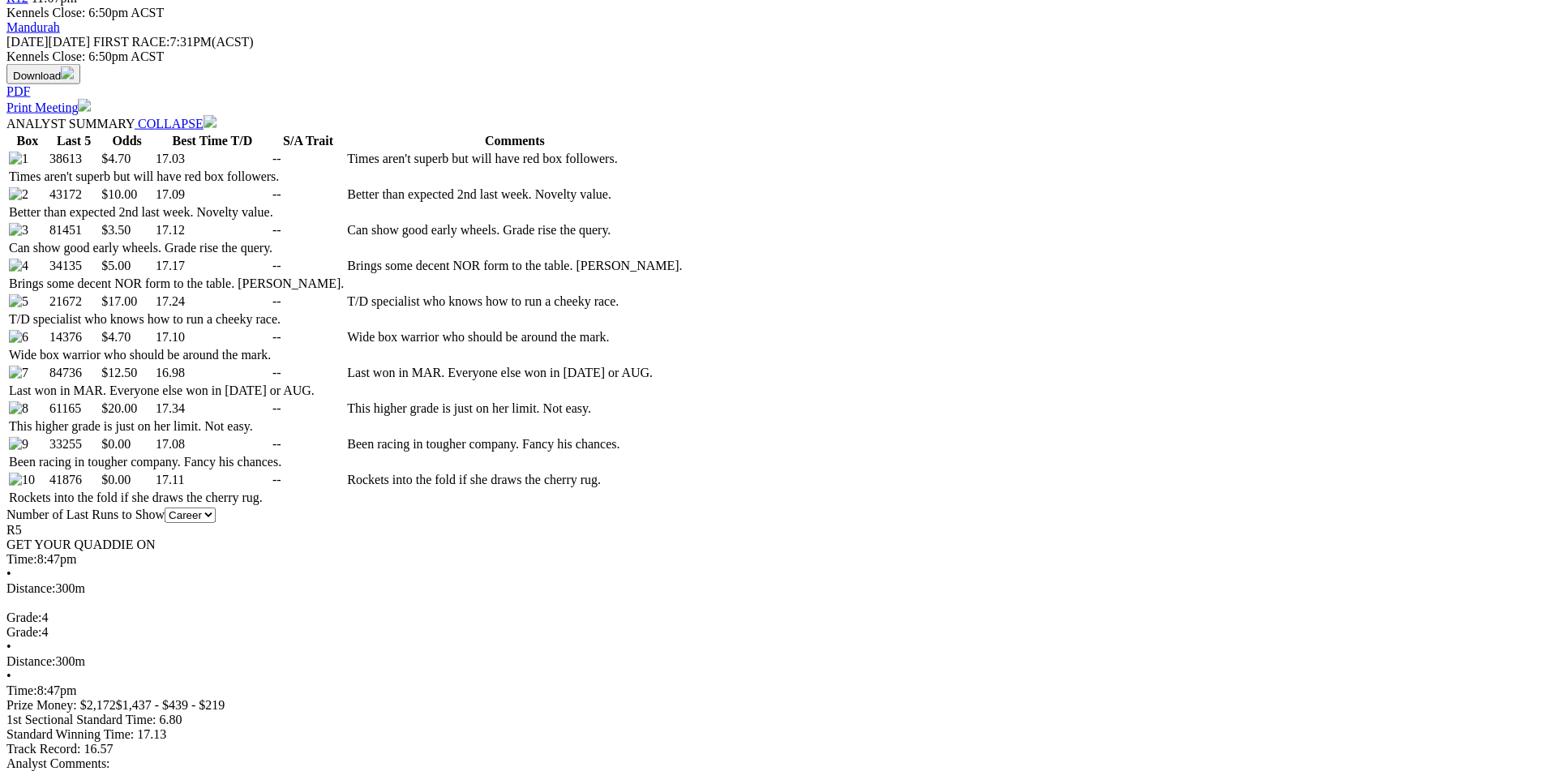
scroll to position [827, 0]
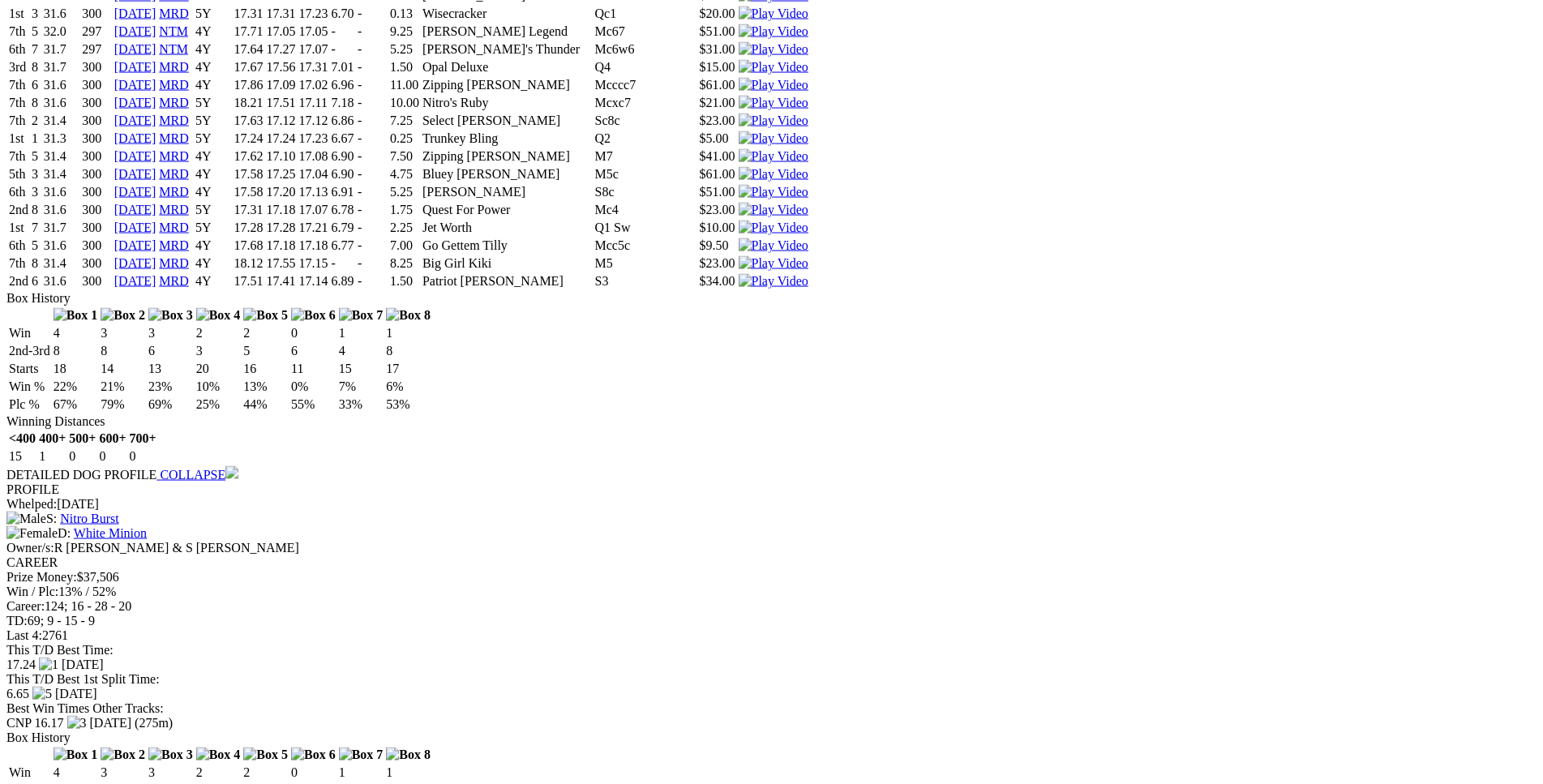
scroll to position [11247, 0]
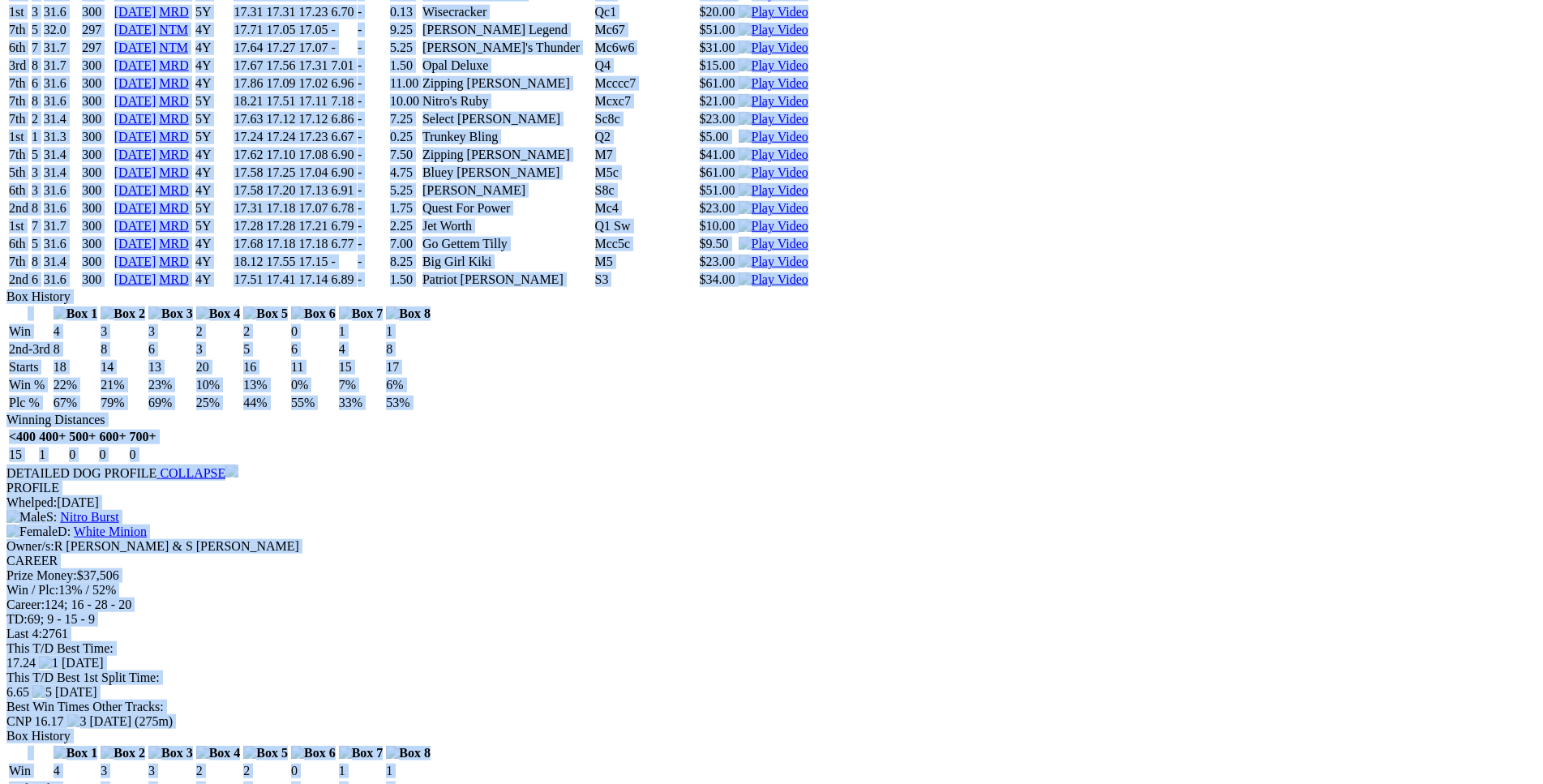
drag, startPoint x: 236, startPoint y: 128, endPoint x: 1282, endPoint y: 350, distance: 1069.3
copy div "Big Girl Kiki (4Y) B • Dark Bdl T: Pete Brown Southern River $4.70 F B W(kg) D(…"
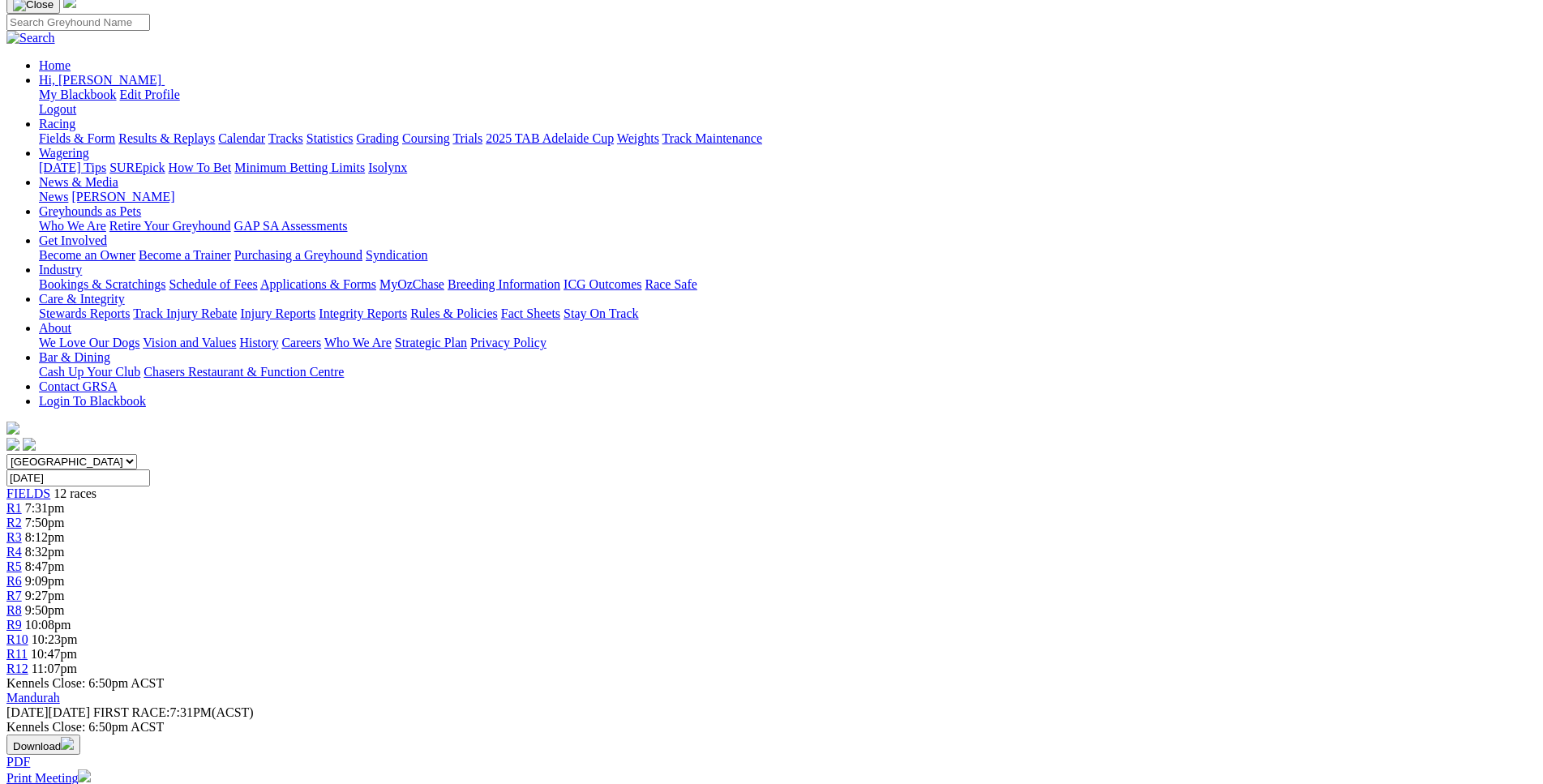
scroll to position [0, 0]
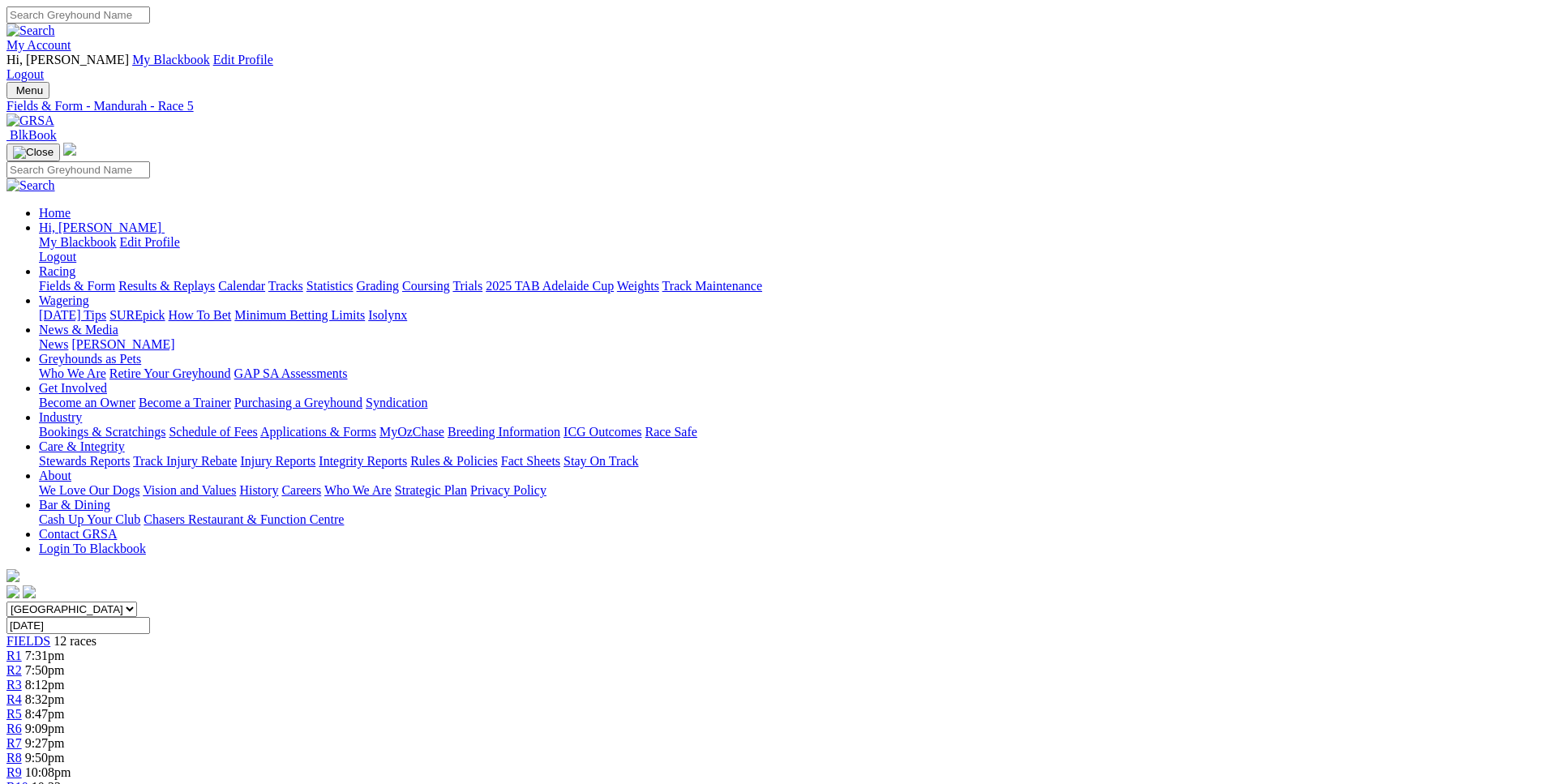
click at [22, 721] on span "R6" at bounding box center [14, 728] width 15 height 14
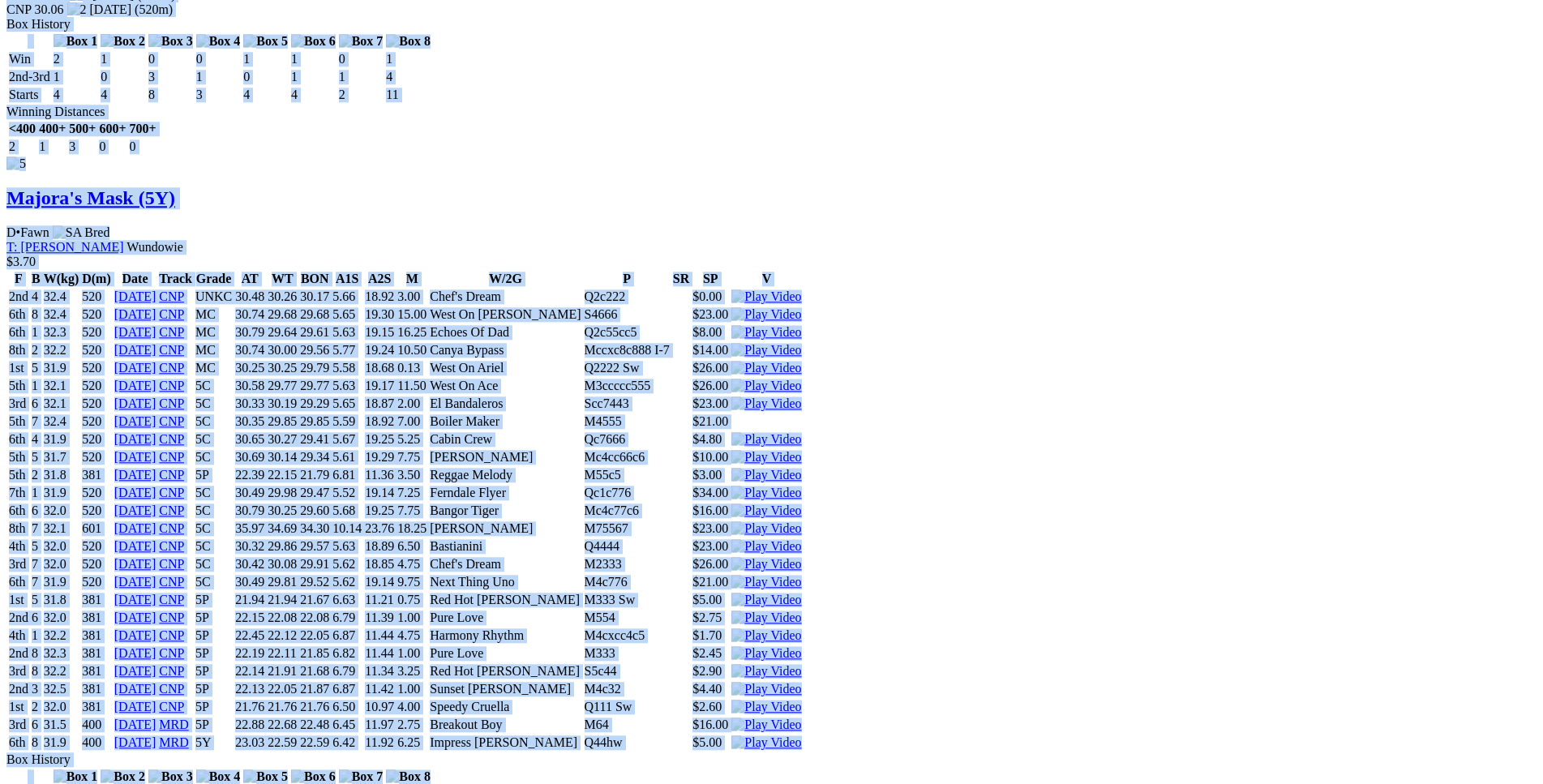
scroll to position [6947, 0]
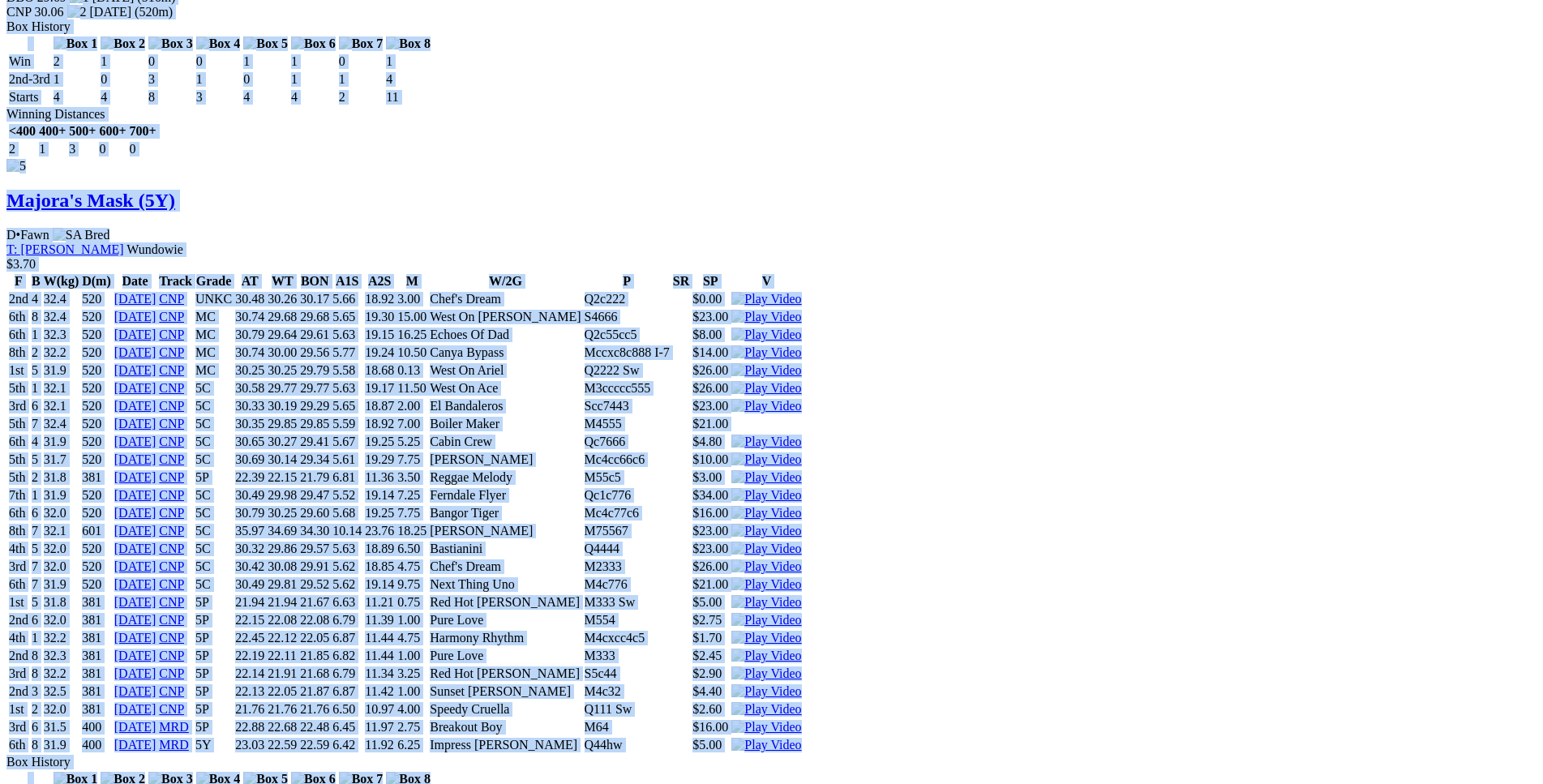
drag, startPoint x: 238, startPoint y: 134, endPoint x: 1300, endPoint y: 607, distance: 1162.6
copy div "Kaadadjan (5Y) D • Black T: [PERSON_NAME] $2.50 F B W(kg) D(m) Date Track Grade…"
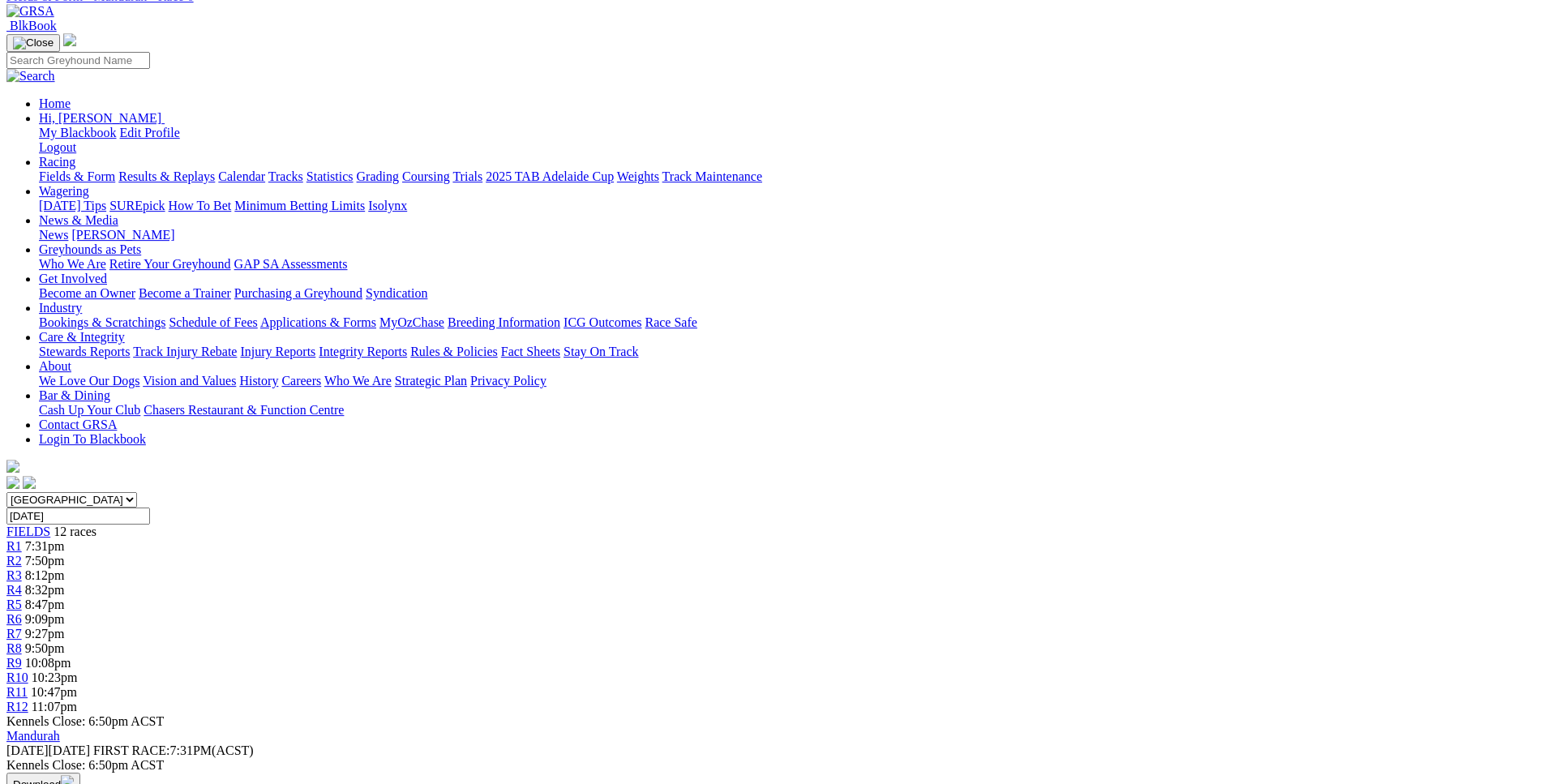
scroll to position [100, 0]
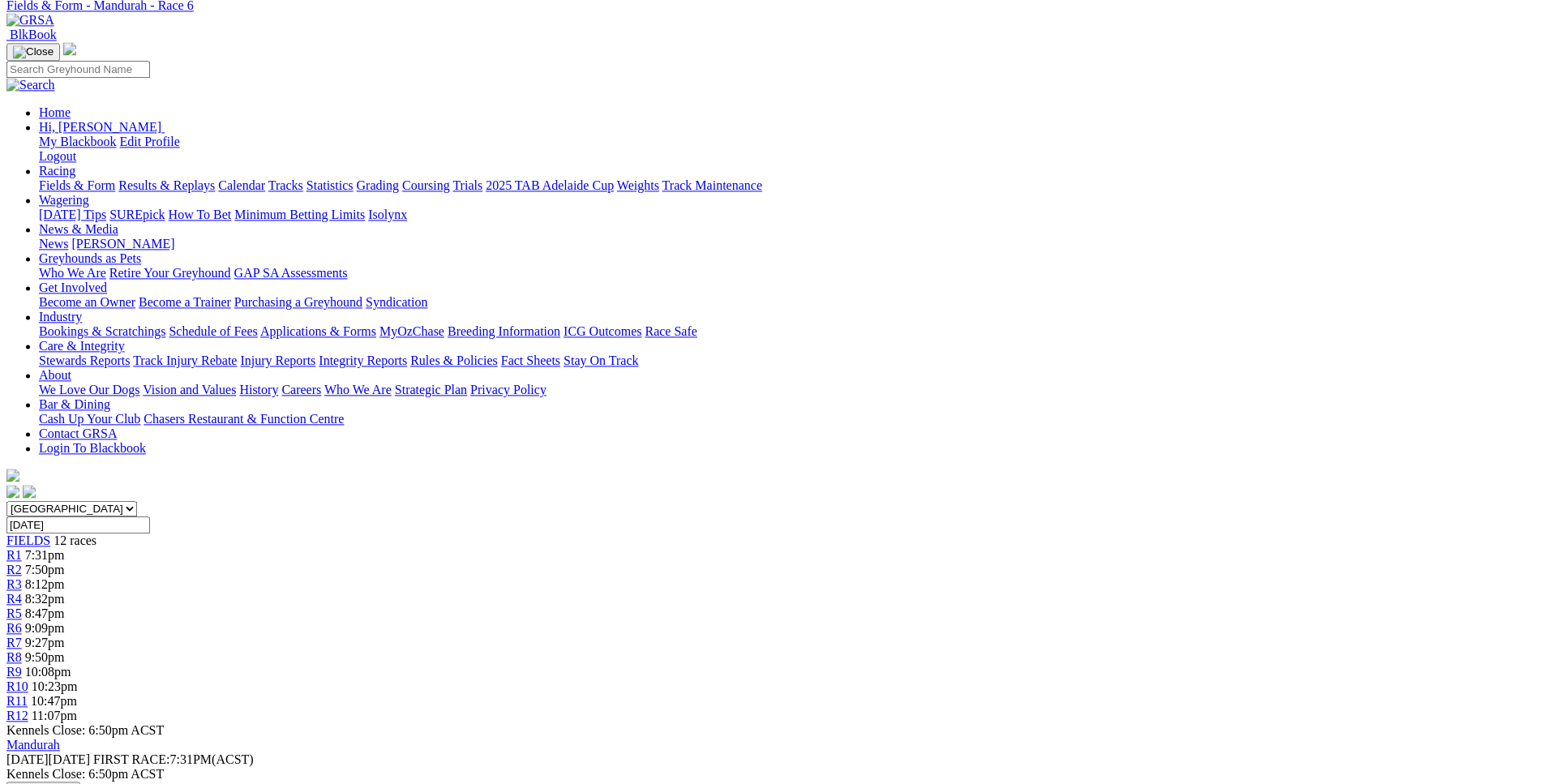
click at [22, 635] on span "R7" at bounding box center [14, 642] width 15 height 14
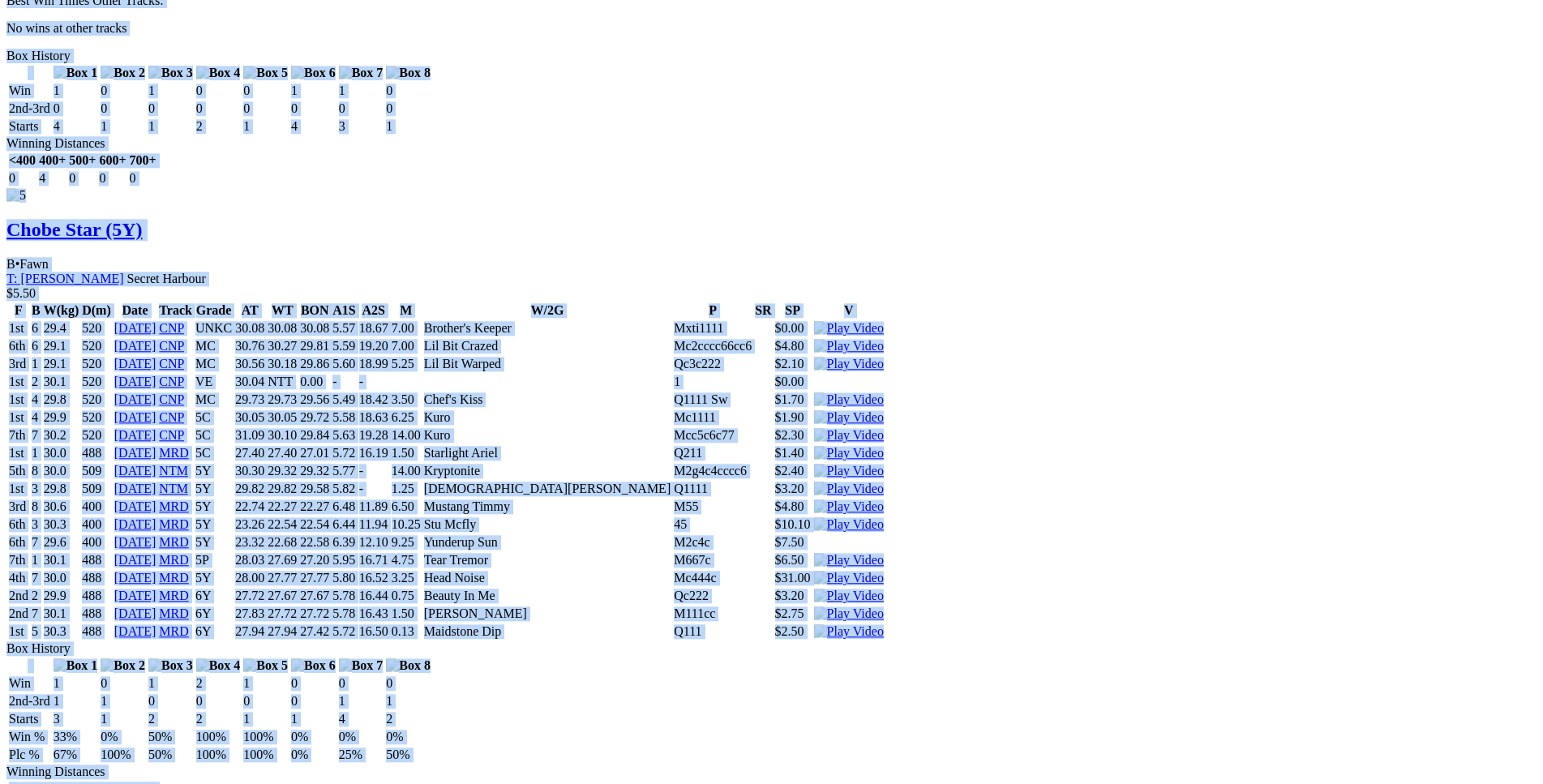
scroll to position [5799, 0]
drag, startPoint x: 233, startPoint y: 312, endPoint x: 1291, endPoint y: 596, distance: 1095.5
copy div "REGENCY BOY (5Y) D • Black T: Damien Crudeli Nambeelup $3.80 F B W(kg) D(m) Dat…"
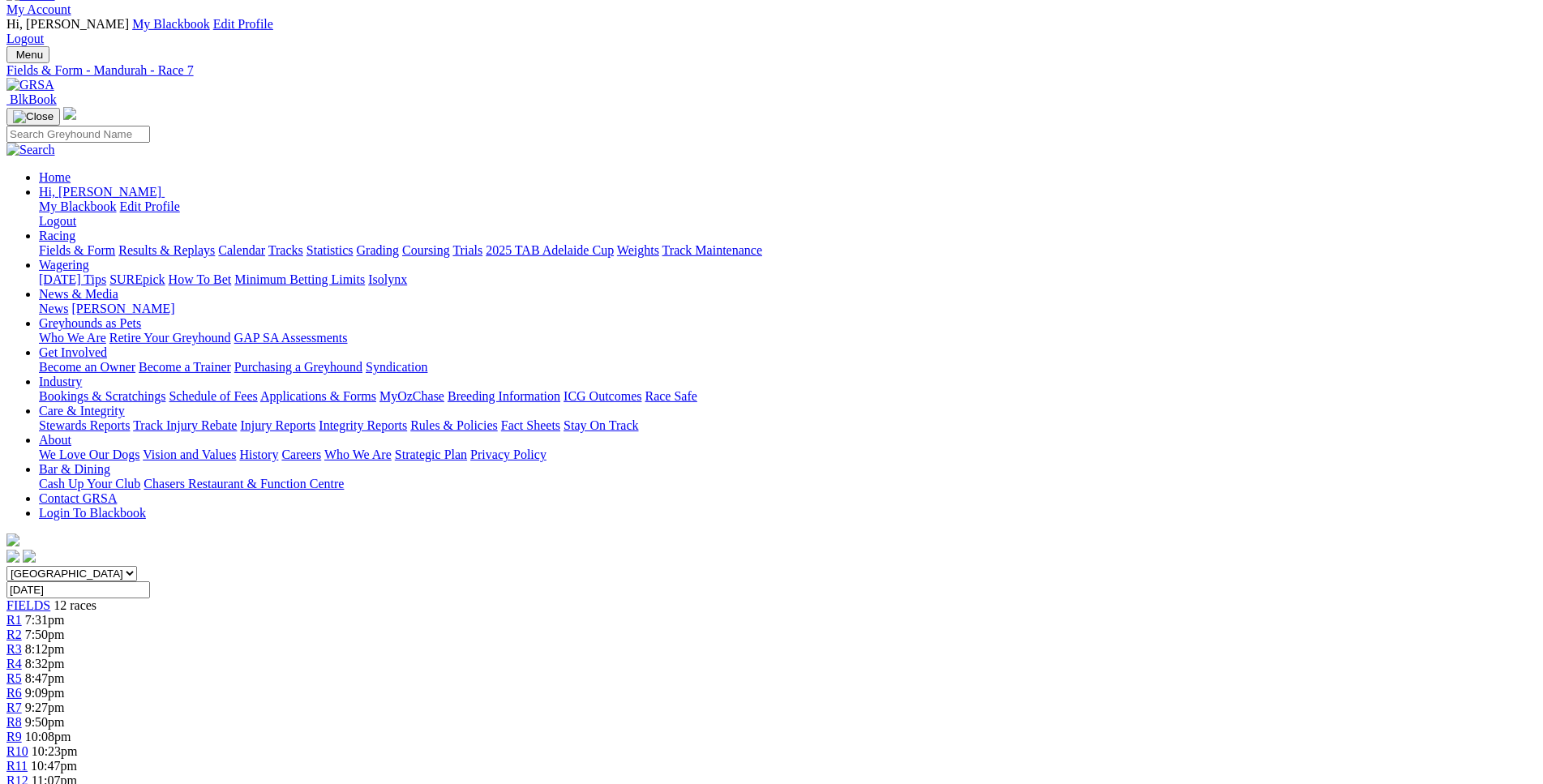
scroll to position [0, 0]
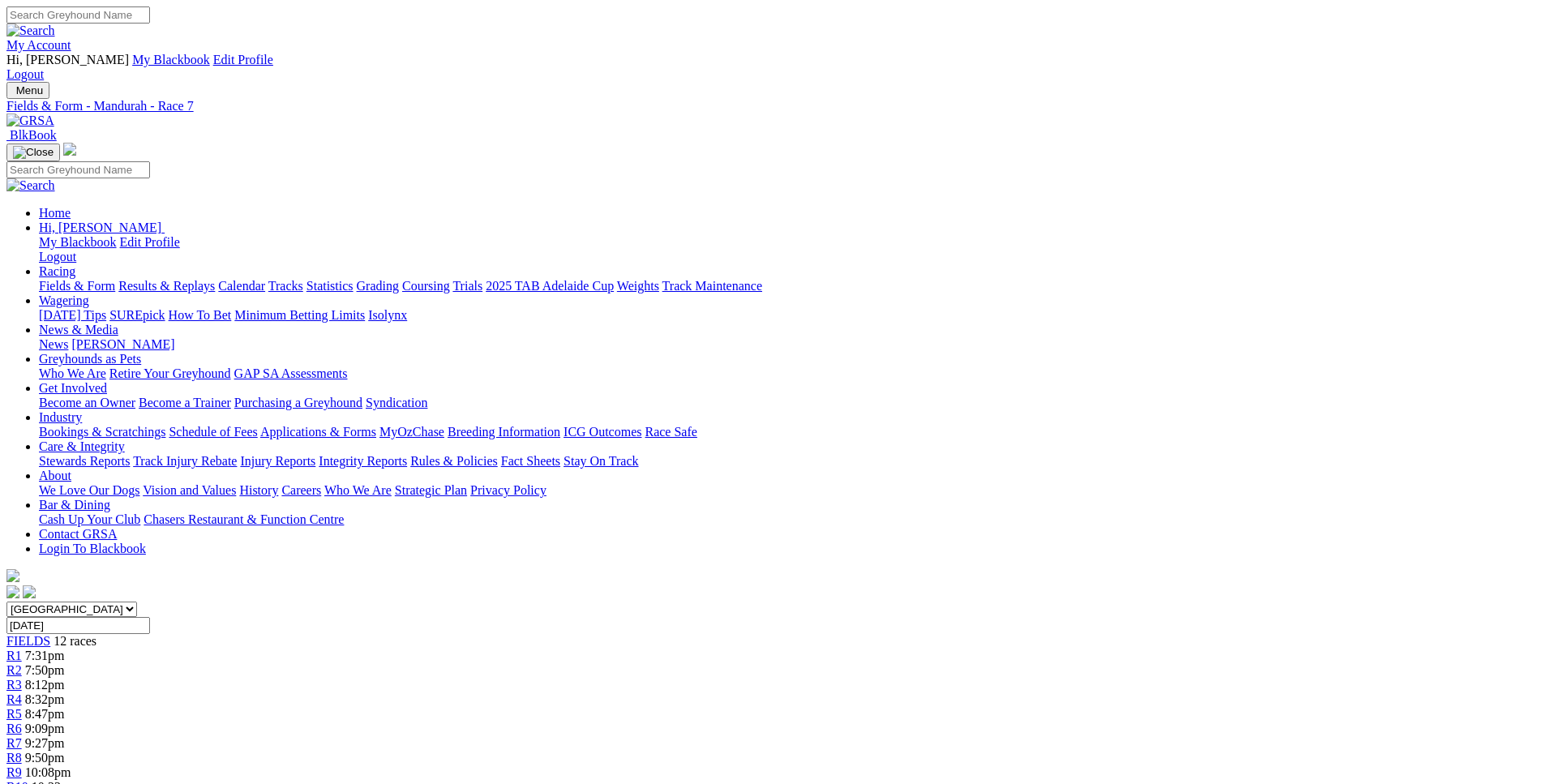
click at [65, 751] on span "9:50pm" at bounding box center [45, 757] width 40 height 14
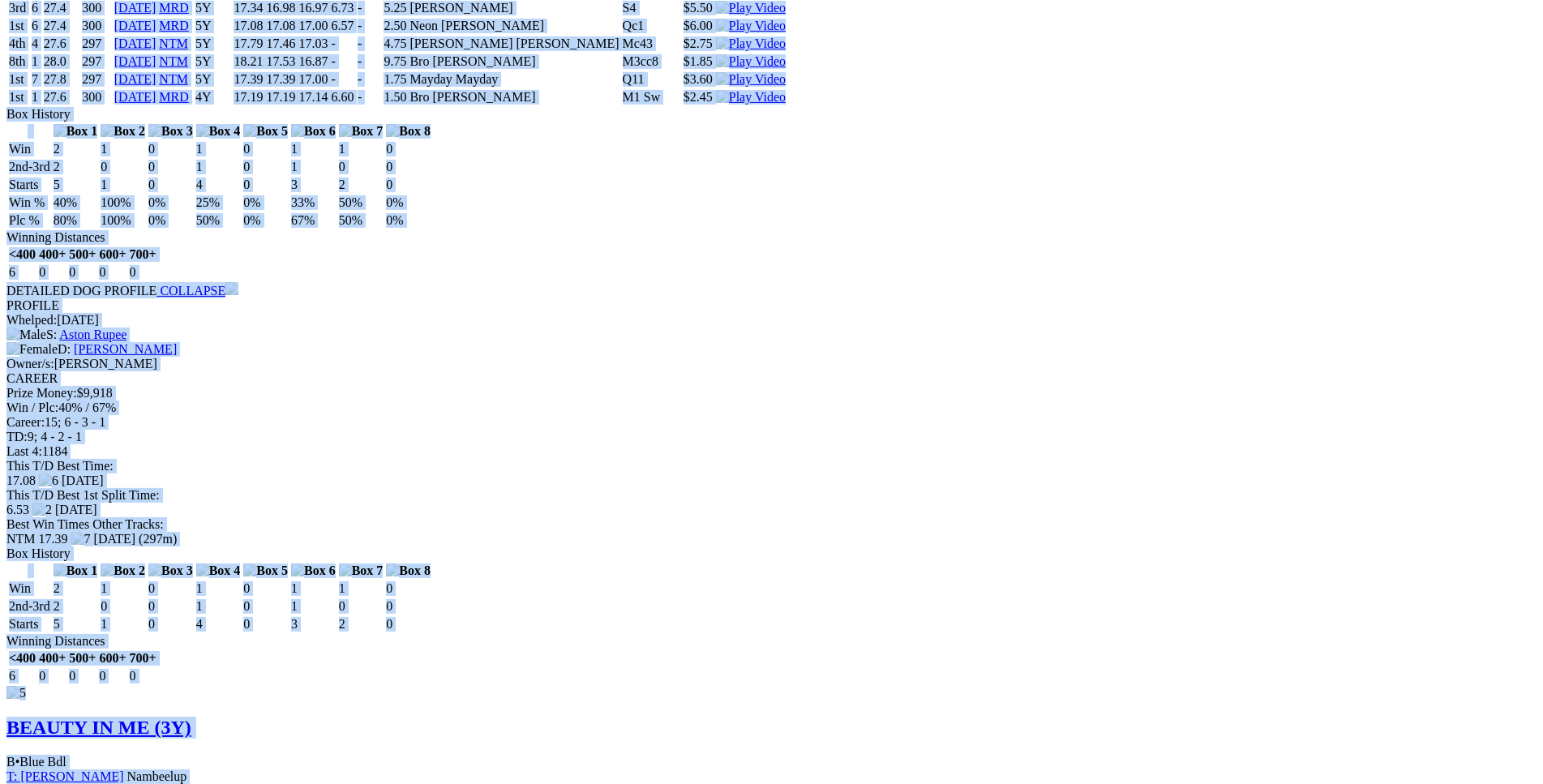
scroll to position [7690, 0]
drag, startPoint x: 236, startPoint y: 314, endPoint x: 1272, endPoint y: 675, distance: 1097.1
copy div "Ruby's Rocket (3Y) B • Black T: Natalee Marshall Southern River $14.00 F B W(kg…"
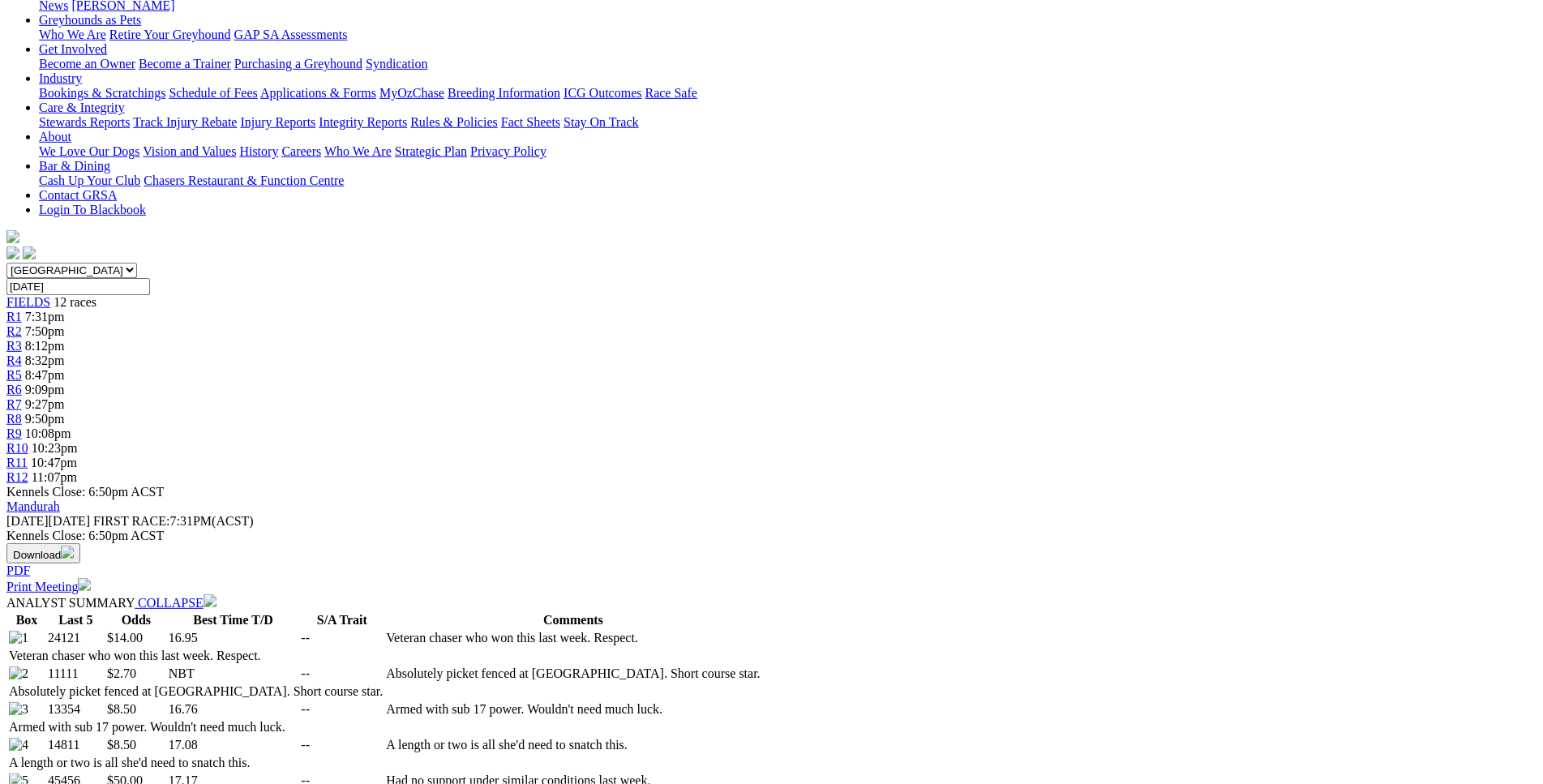
scroll to position [0, 0]
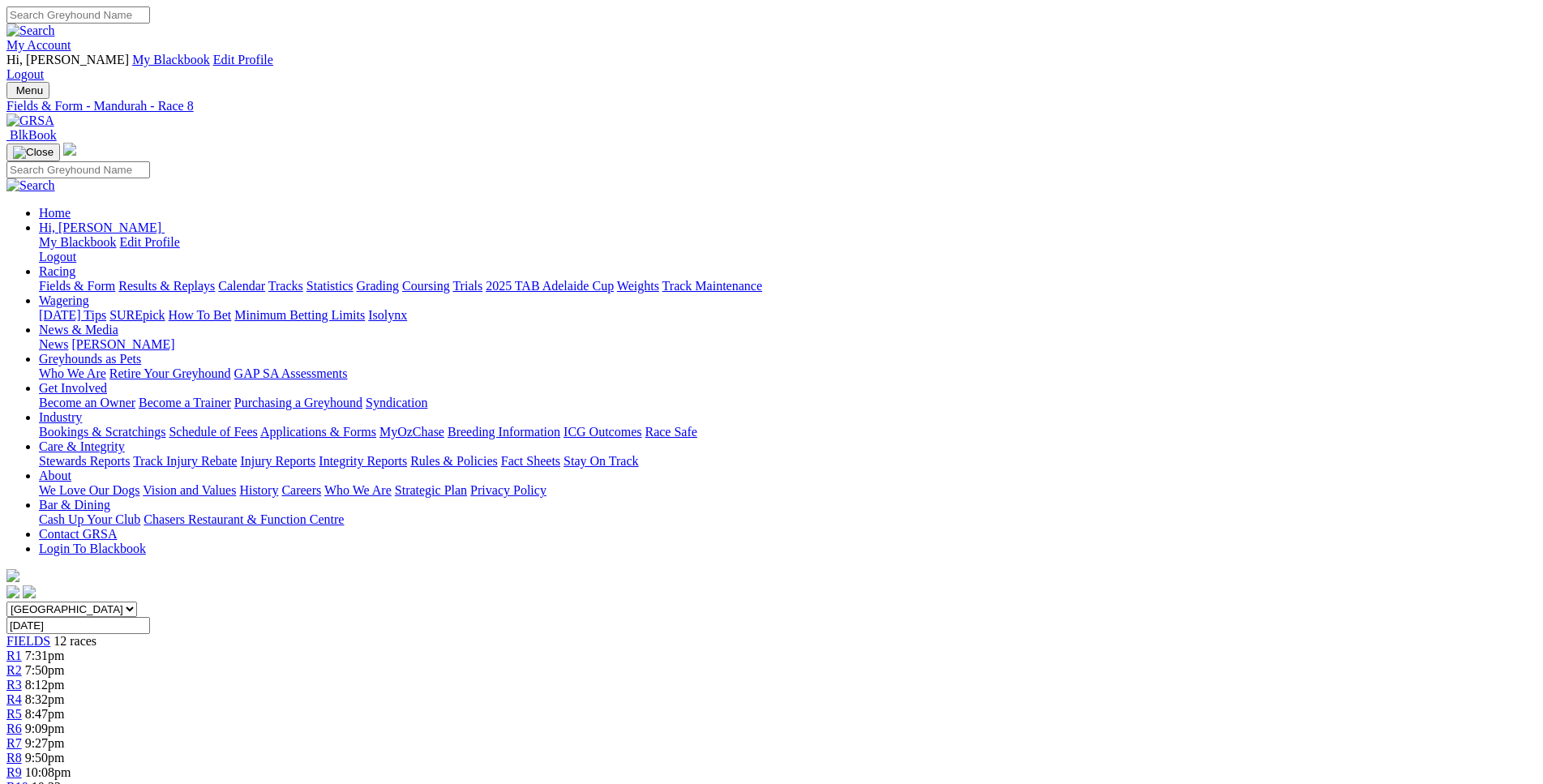
click at [1005, 766] on div "R9 10:08pm" at bounding box center [772, 772] width 1530 height 14
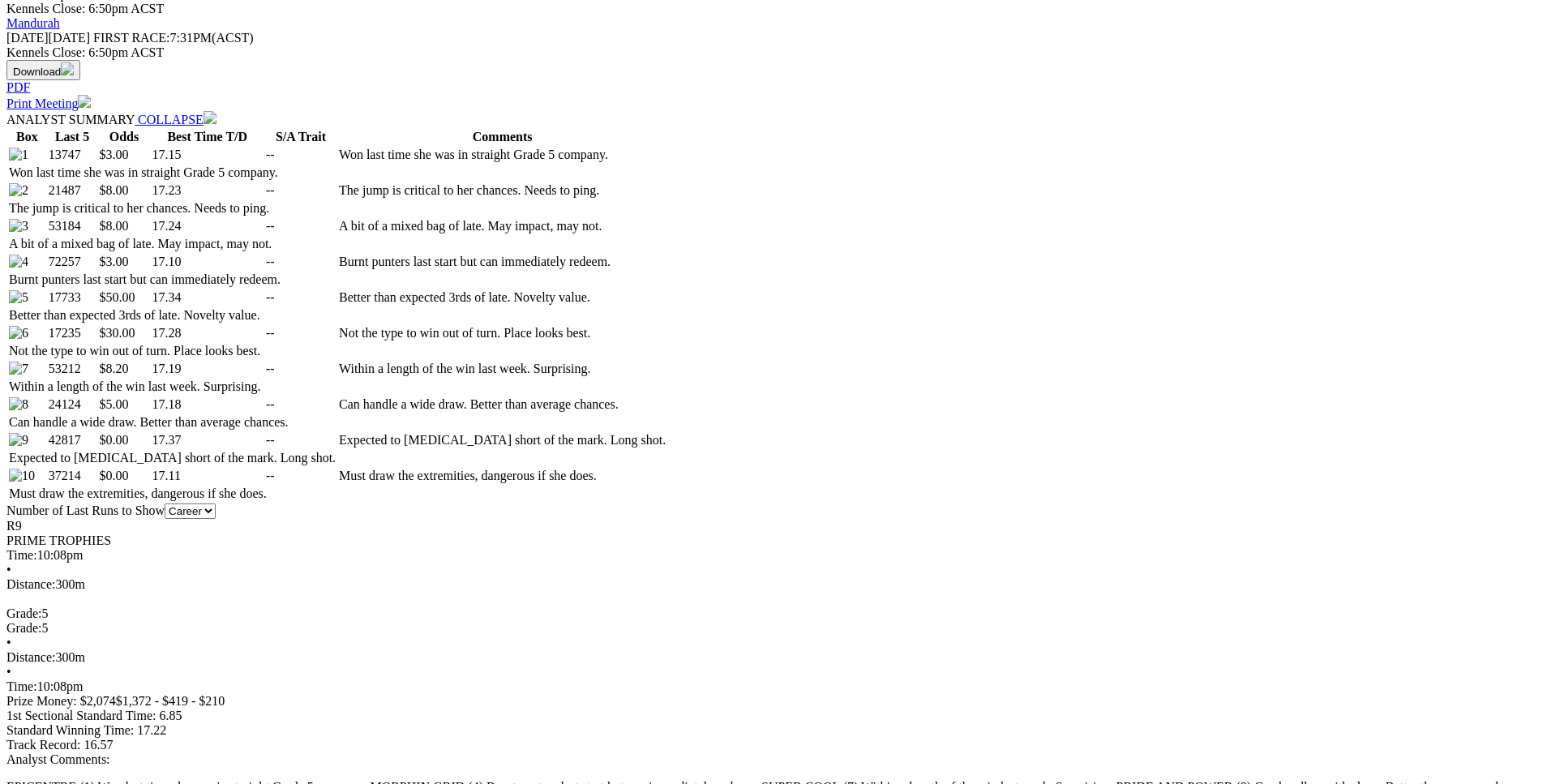
scroll to position [822, 0]
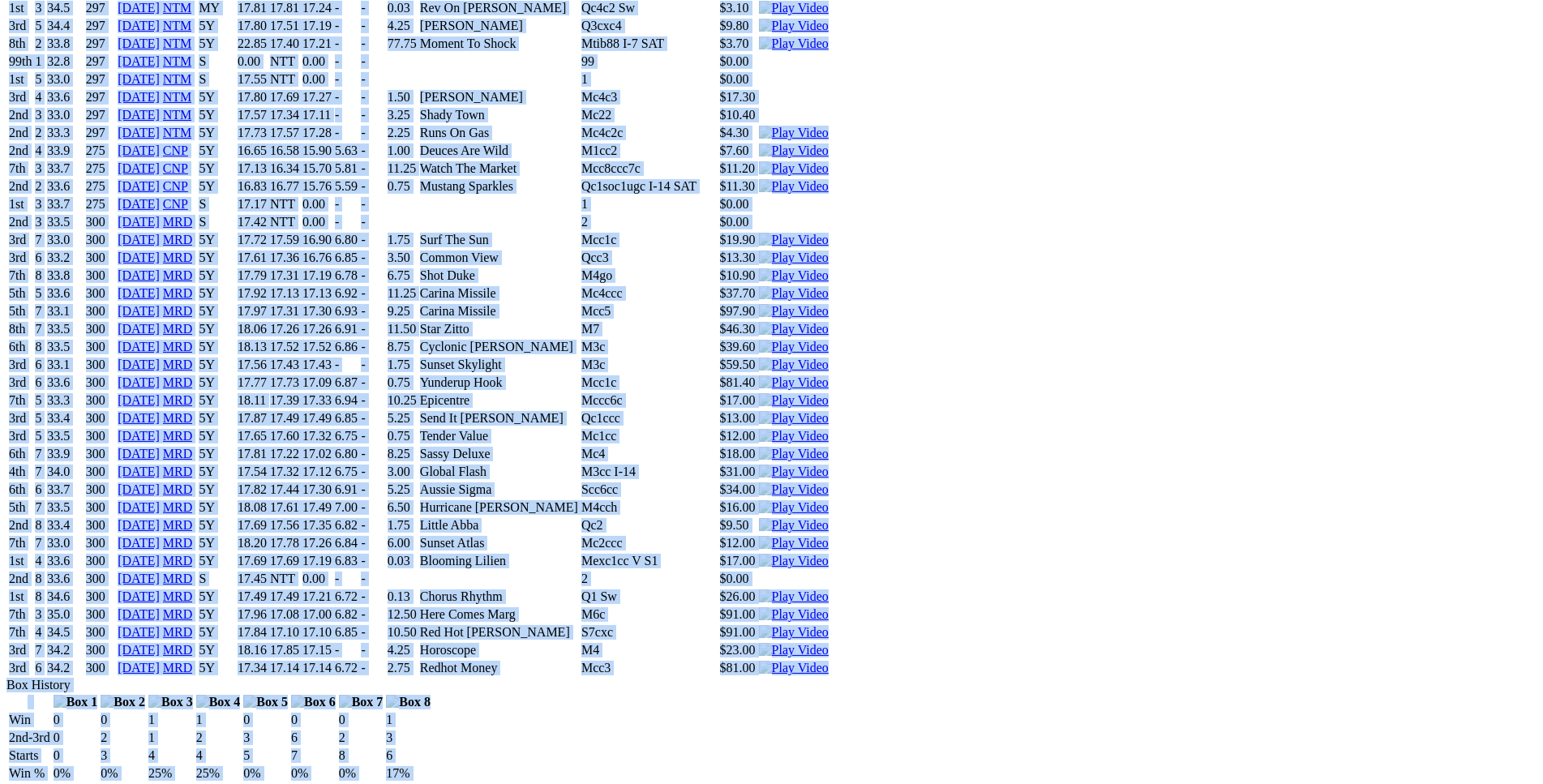
scroll to position [7354, 0]
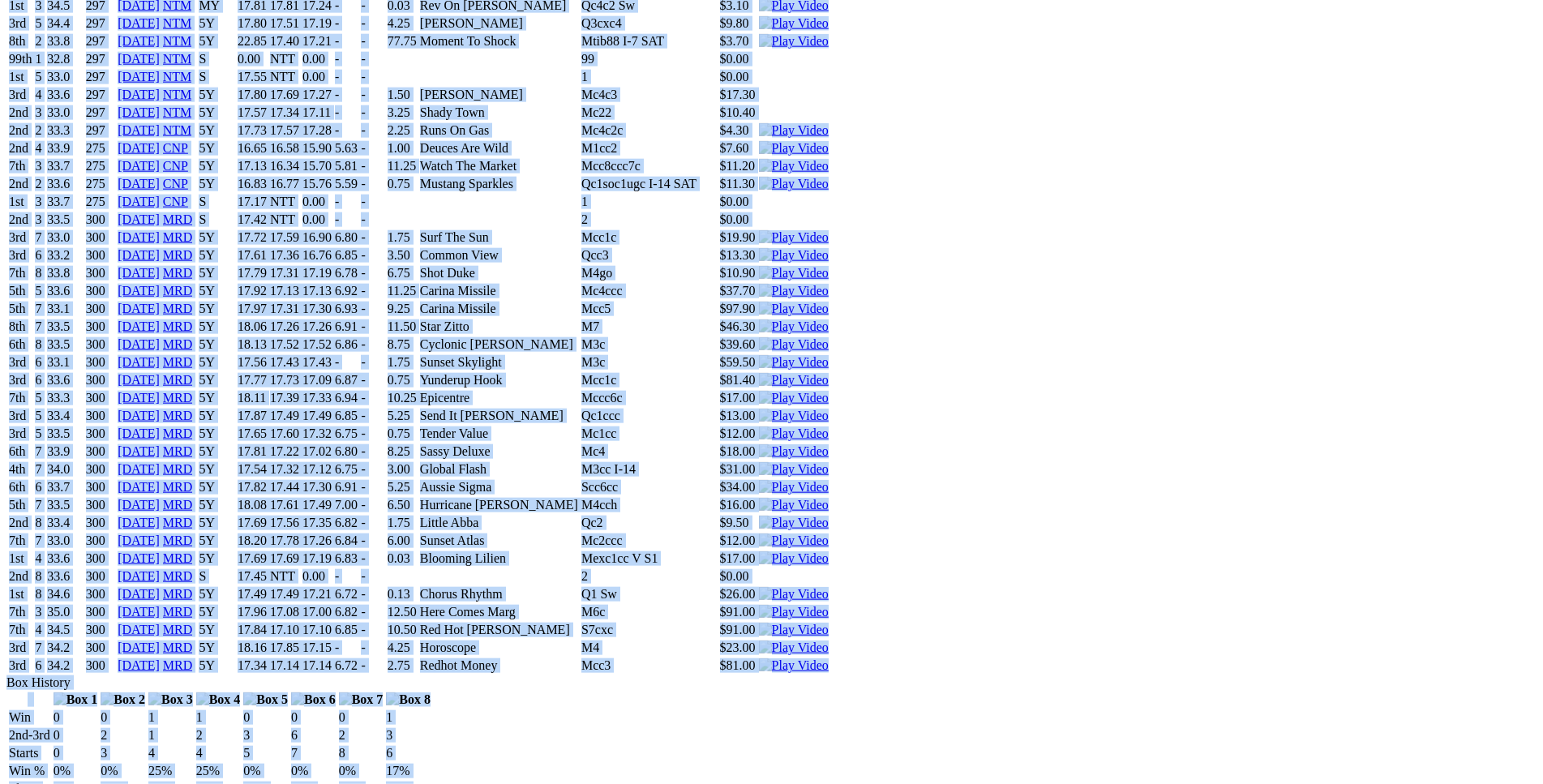
drag, startPoint x: 237, startPoint y: 138, endPoint x: 1285, endPoint y: 704, distance: 1191.1
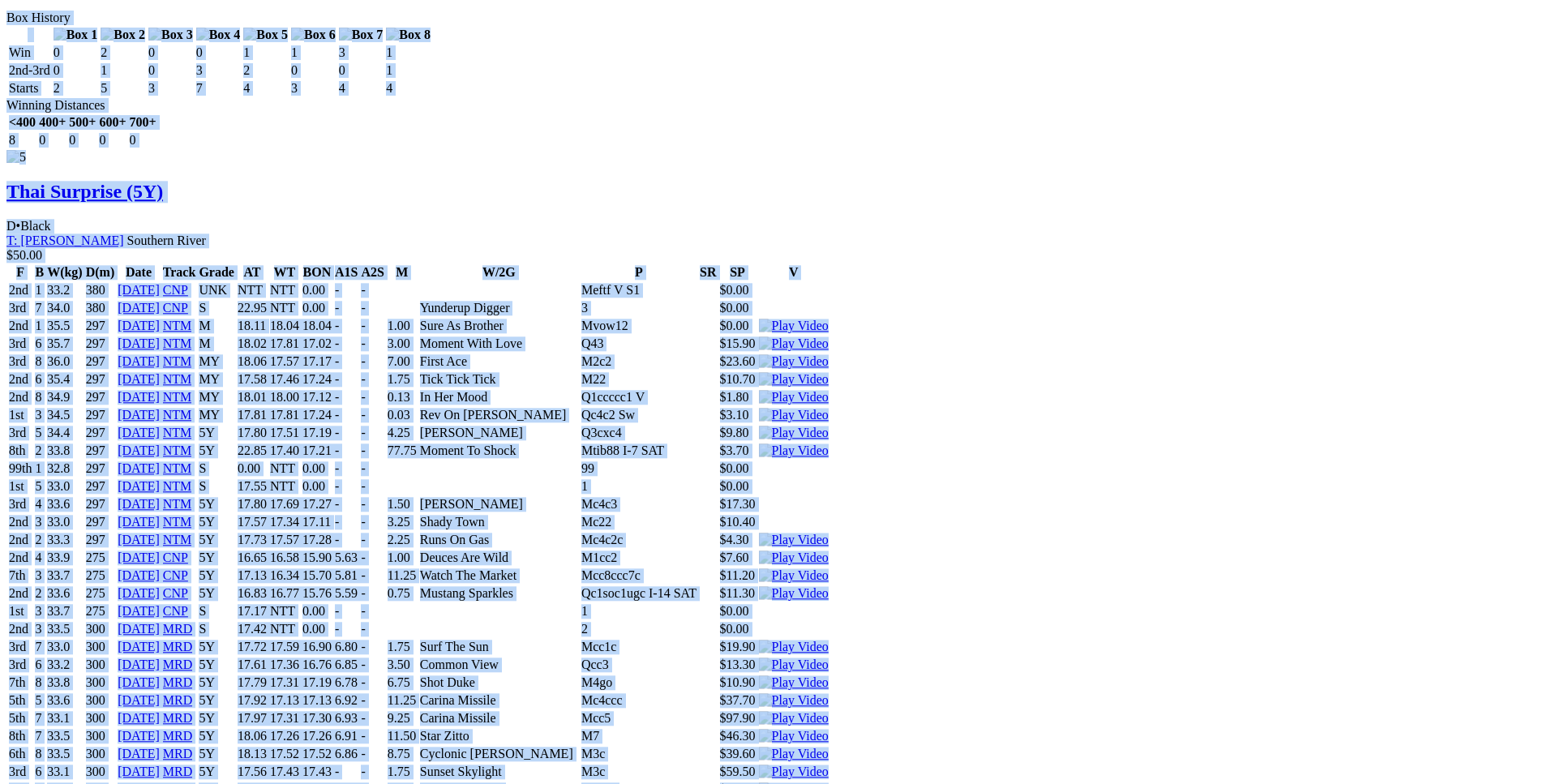
scroll to position [6942, 0]
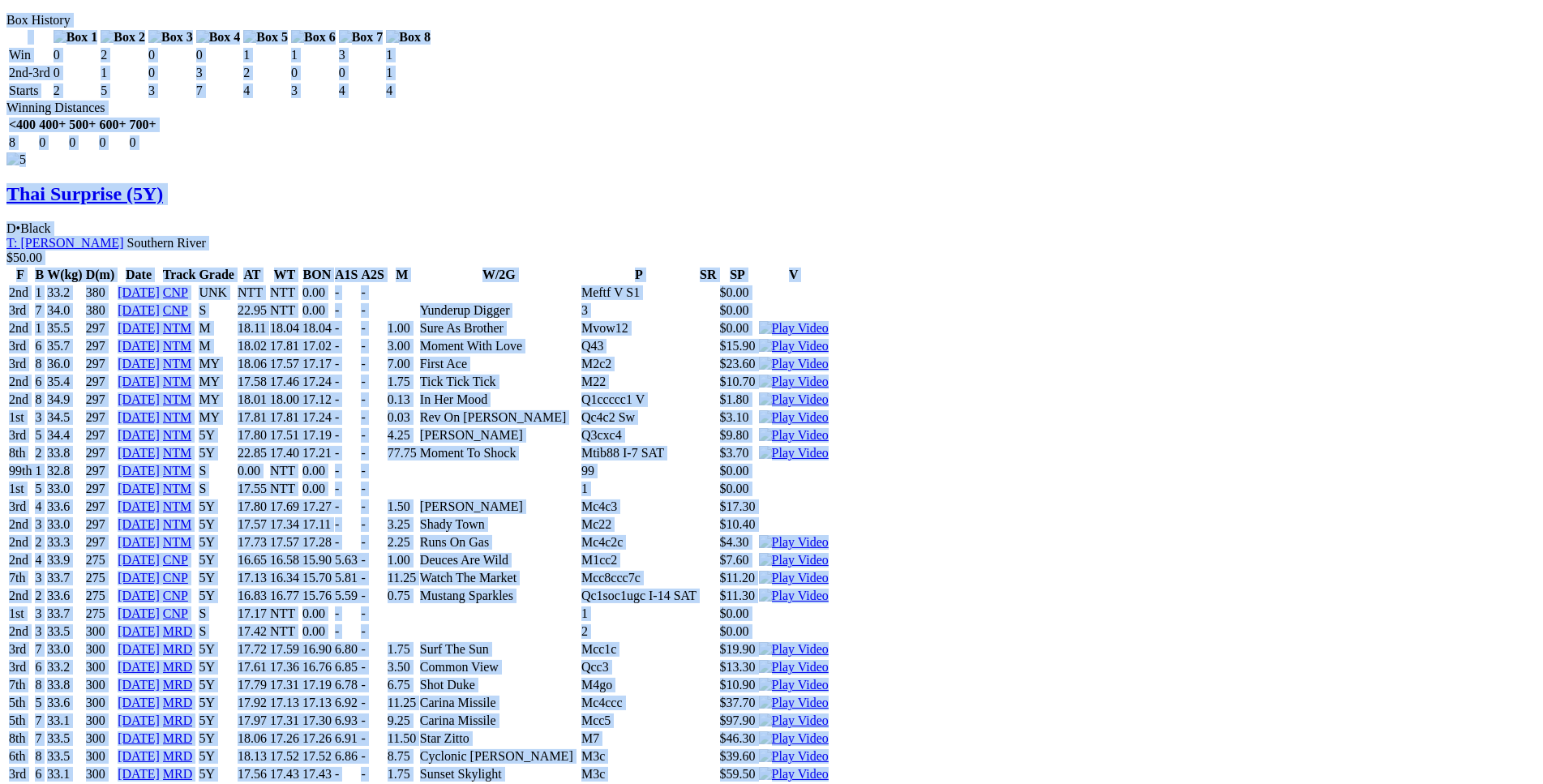
copy div "Epicentre (5Y) B • Brindle T: Andrew Mclaren Nambeelup $3.00 F B W(kg) D(m) Dat…"
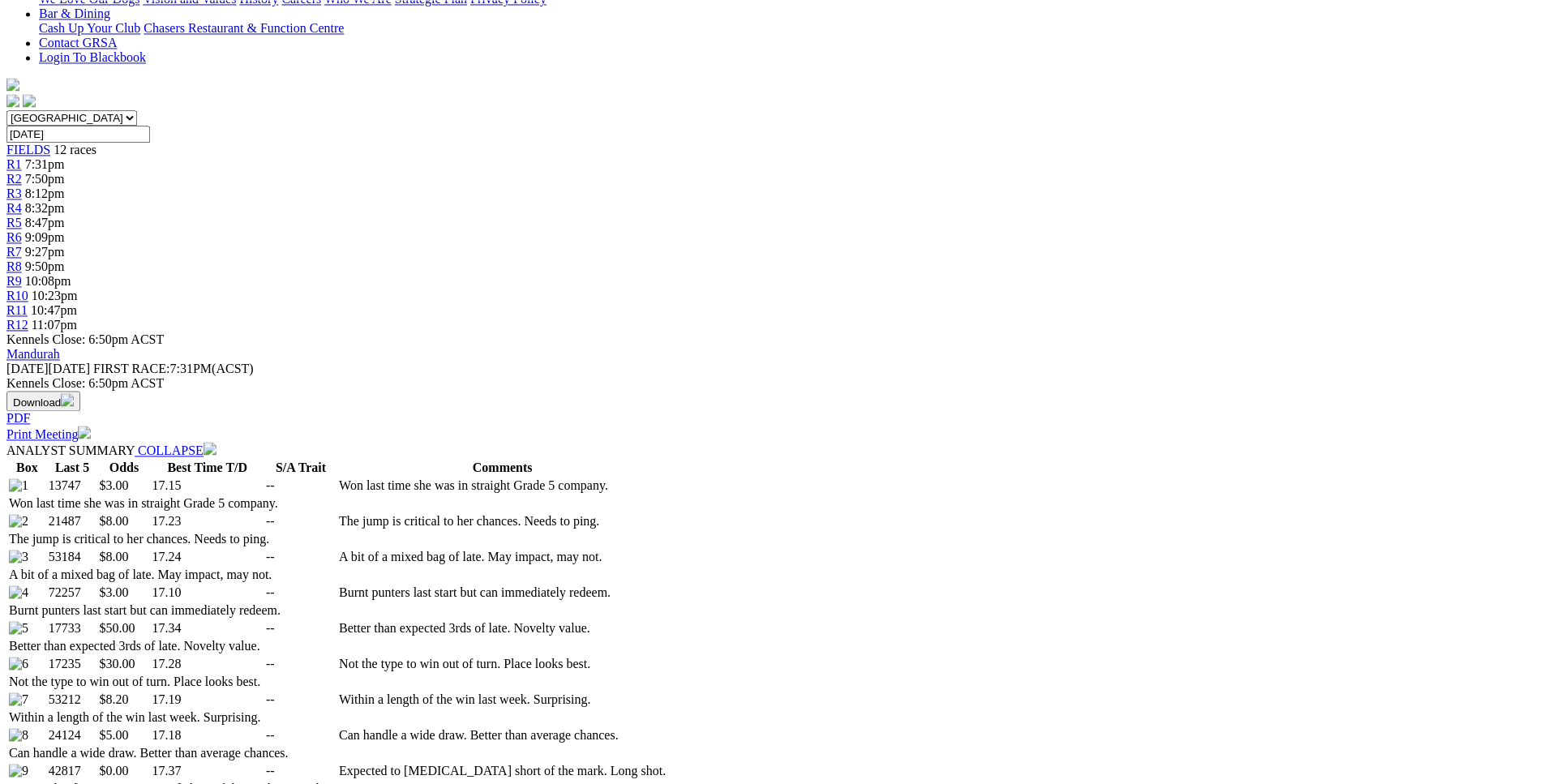
scroll to position [0, 0]
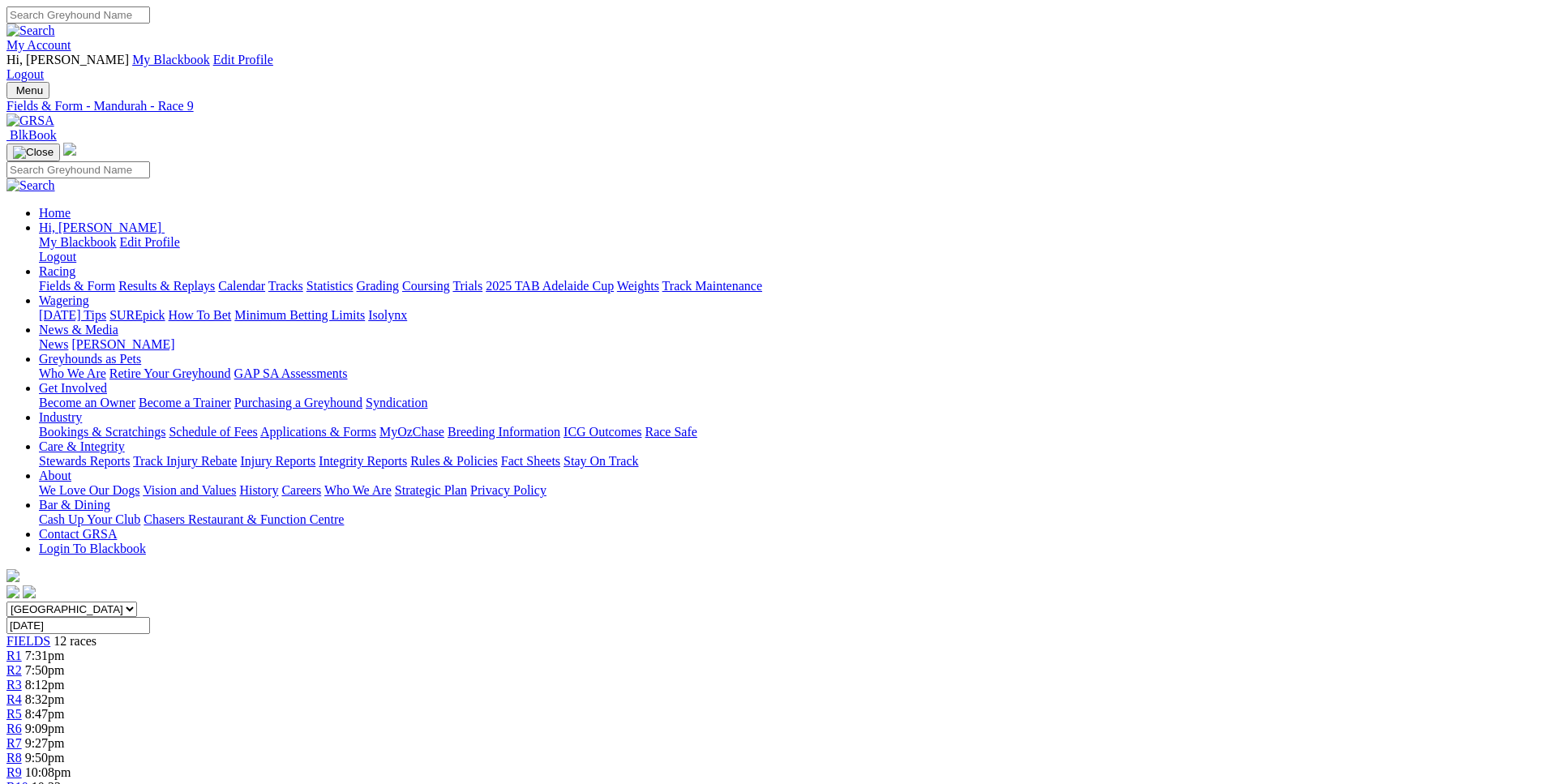
click at [28, 780] on span "R10" at bounding box center [18, 787] width 22 height 14
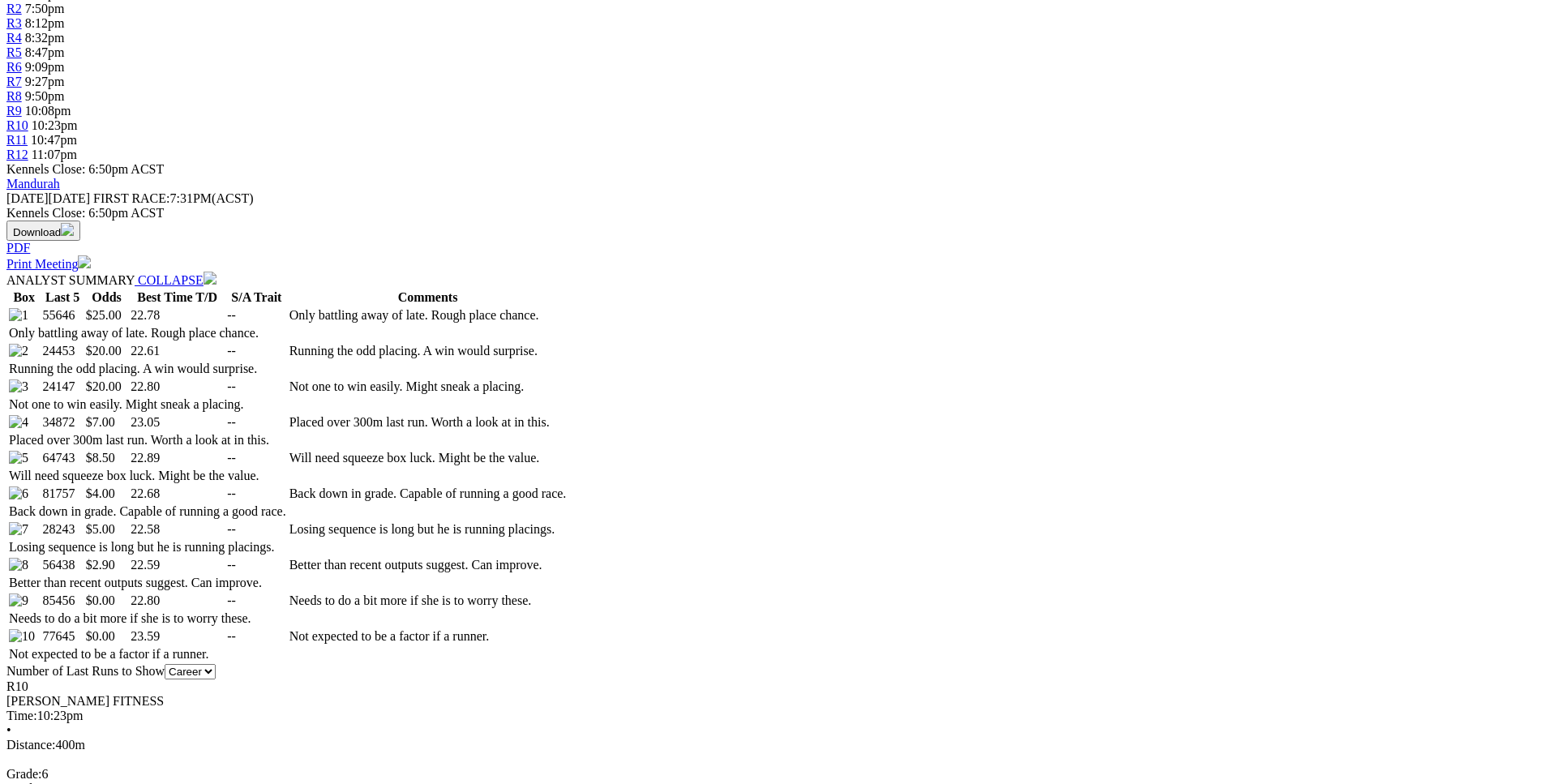
scroll to position [661, 0]
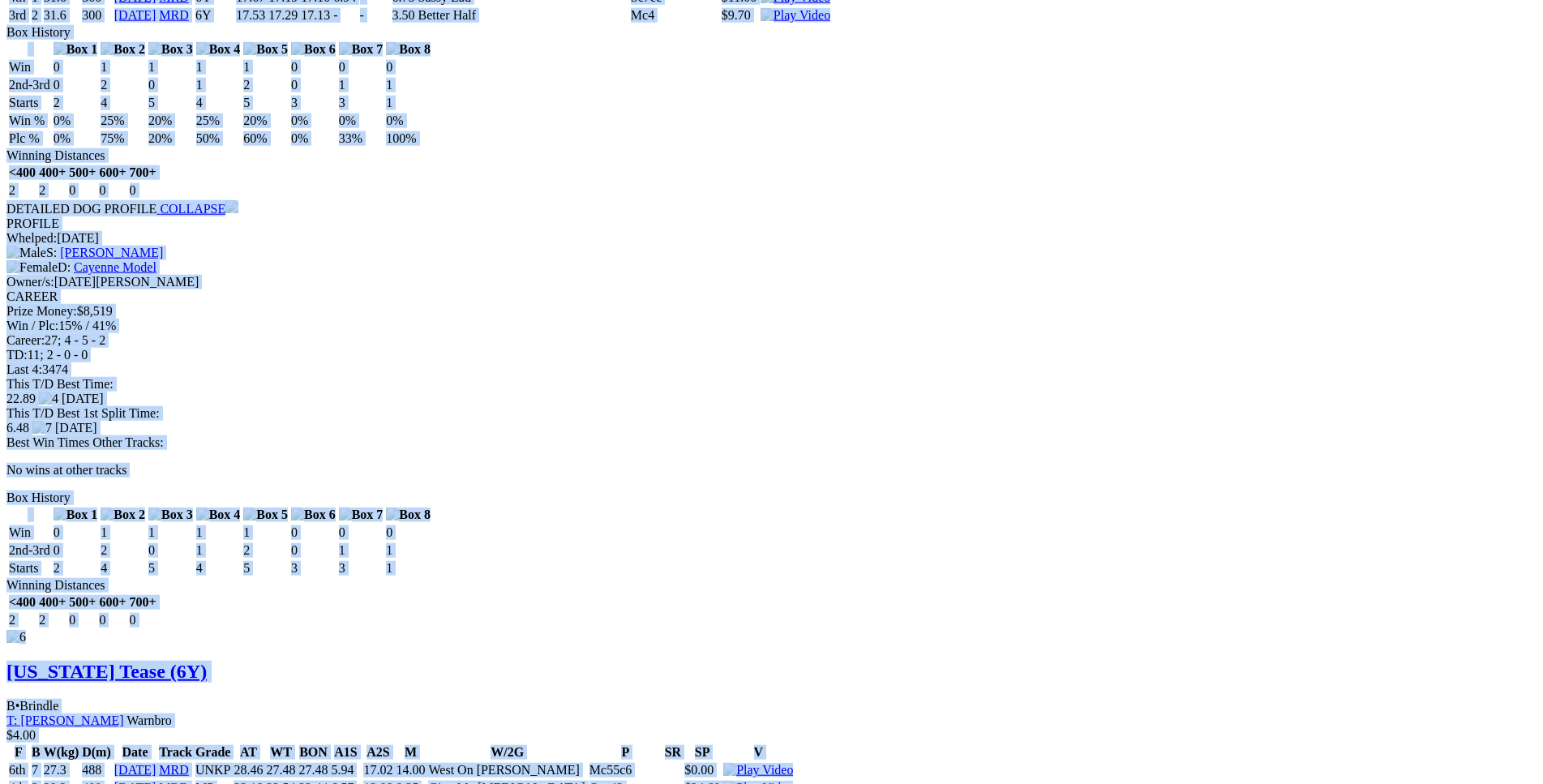
scroll to position [10420, 0]
drag, startPoint x: 236, startPoint y: 294, endPoint x: 1277, endPoint y: 316, distance: 1041.2
copy div "Sin Bin Sammy (6Y) D • Black T: Kellie Buckwell Warnbro $25.00 F B W(kg) D(m) D…"
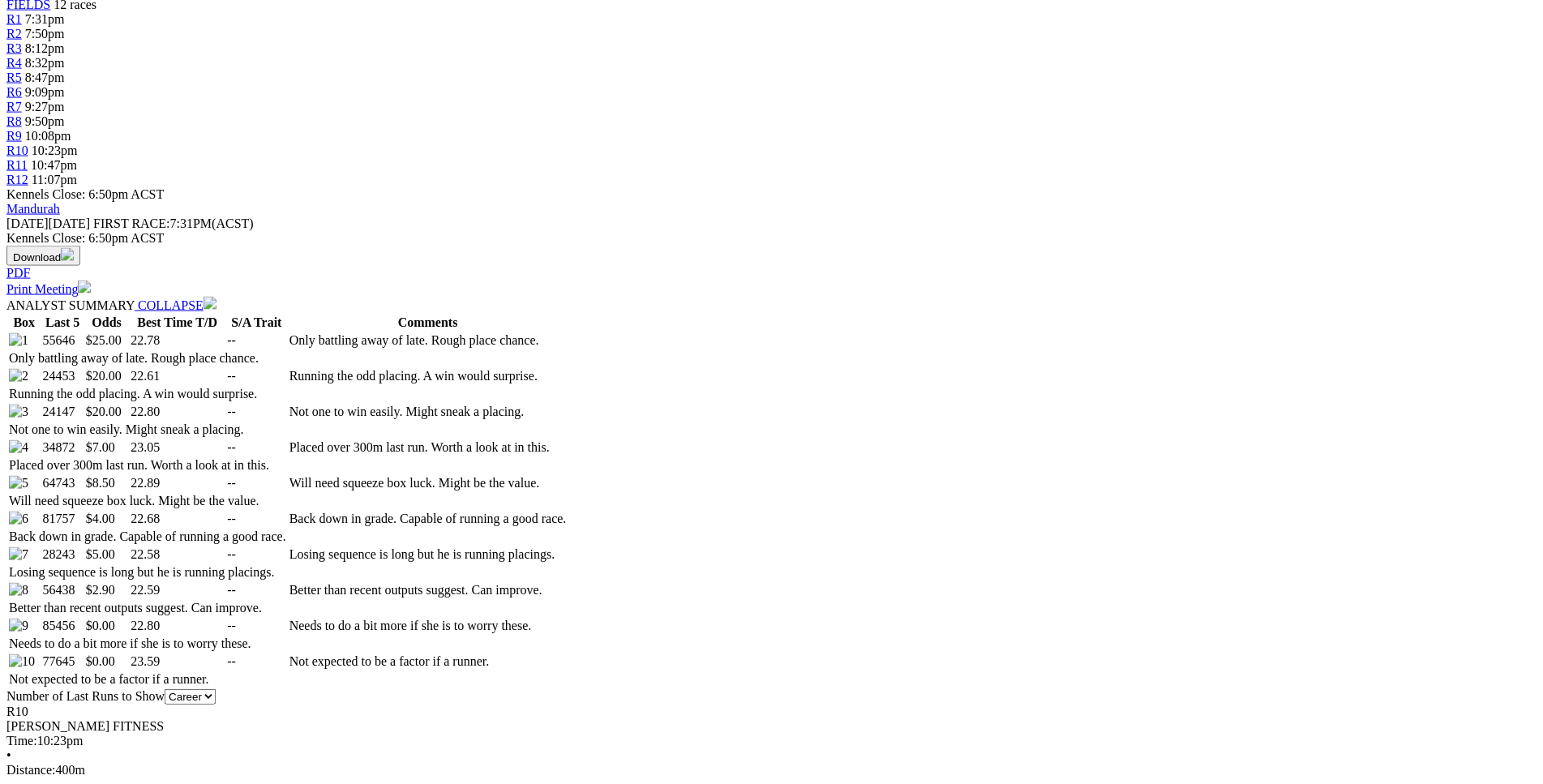
scroll to position [0, 0]
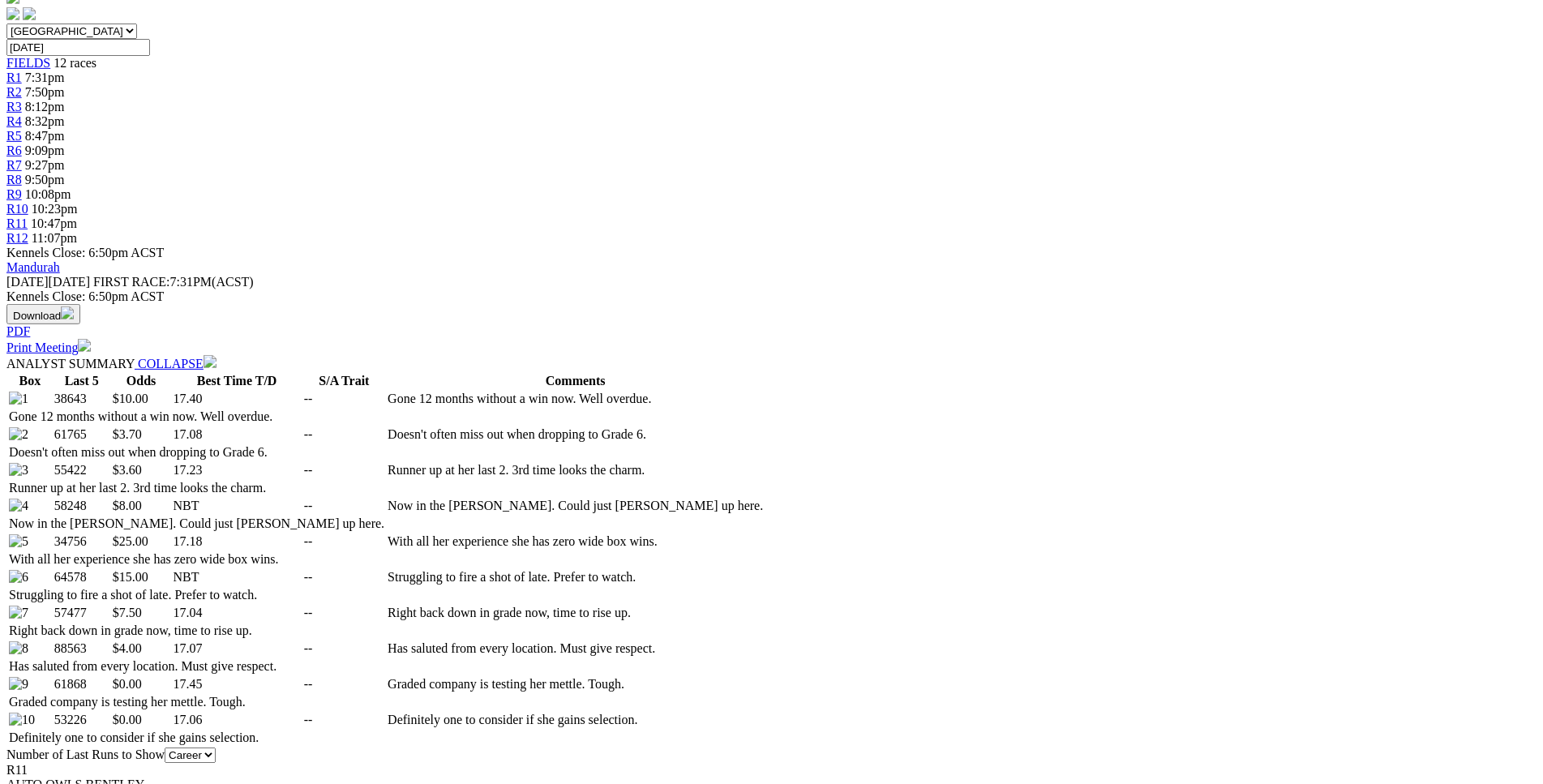
scroll to position [578, 0]
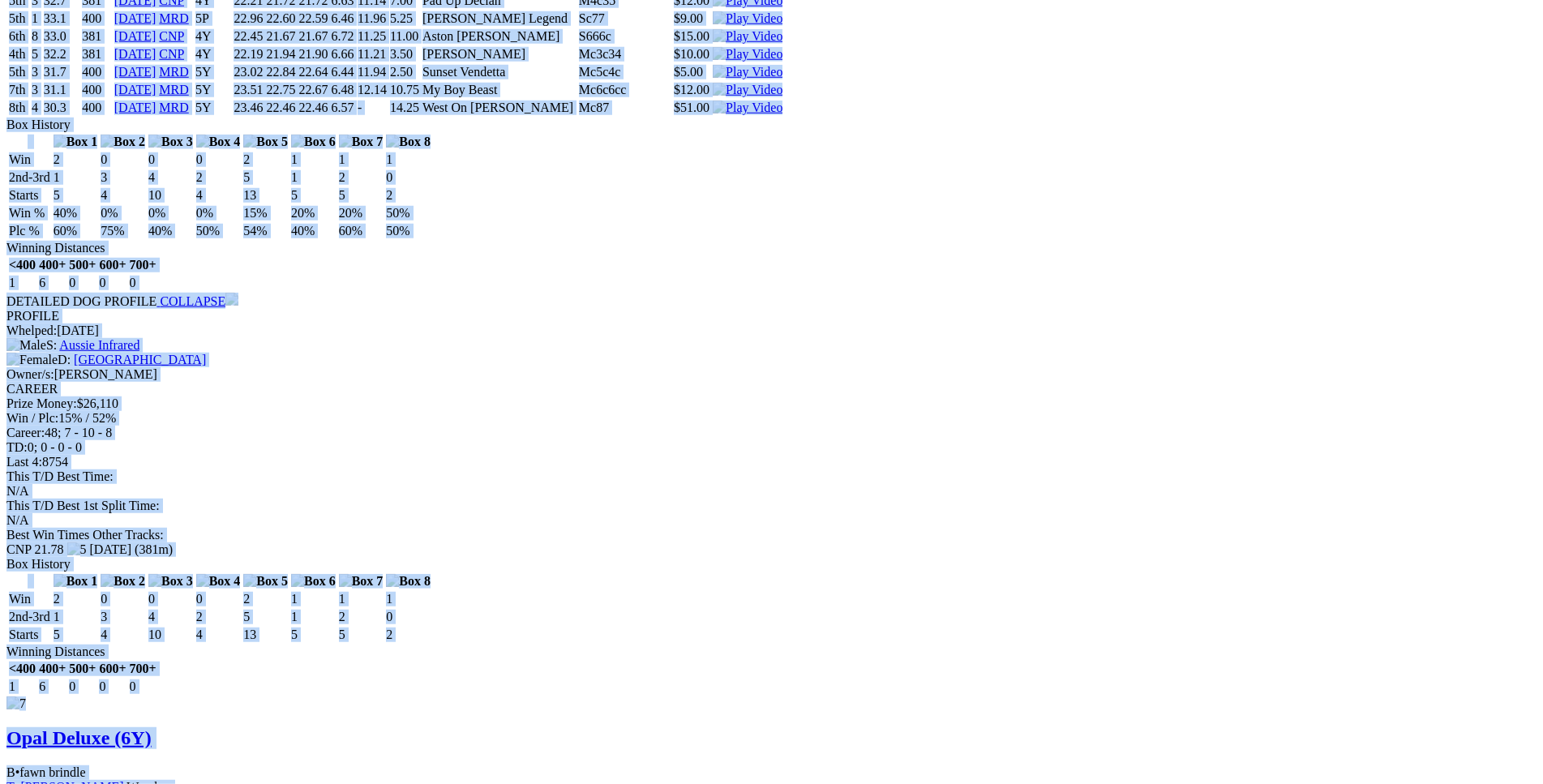
scroll to position [11163, 0]
drag, startPoint x: 235, startPoint y: 379, endPoint x: 1281, endPoint y: 373, distance: 1046.0
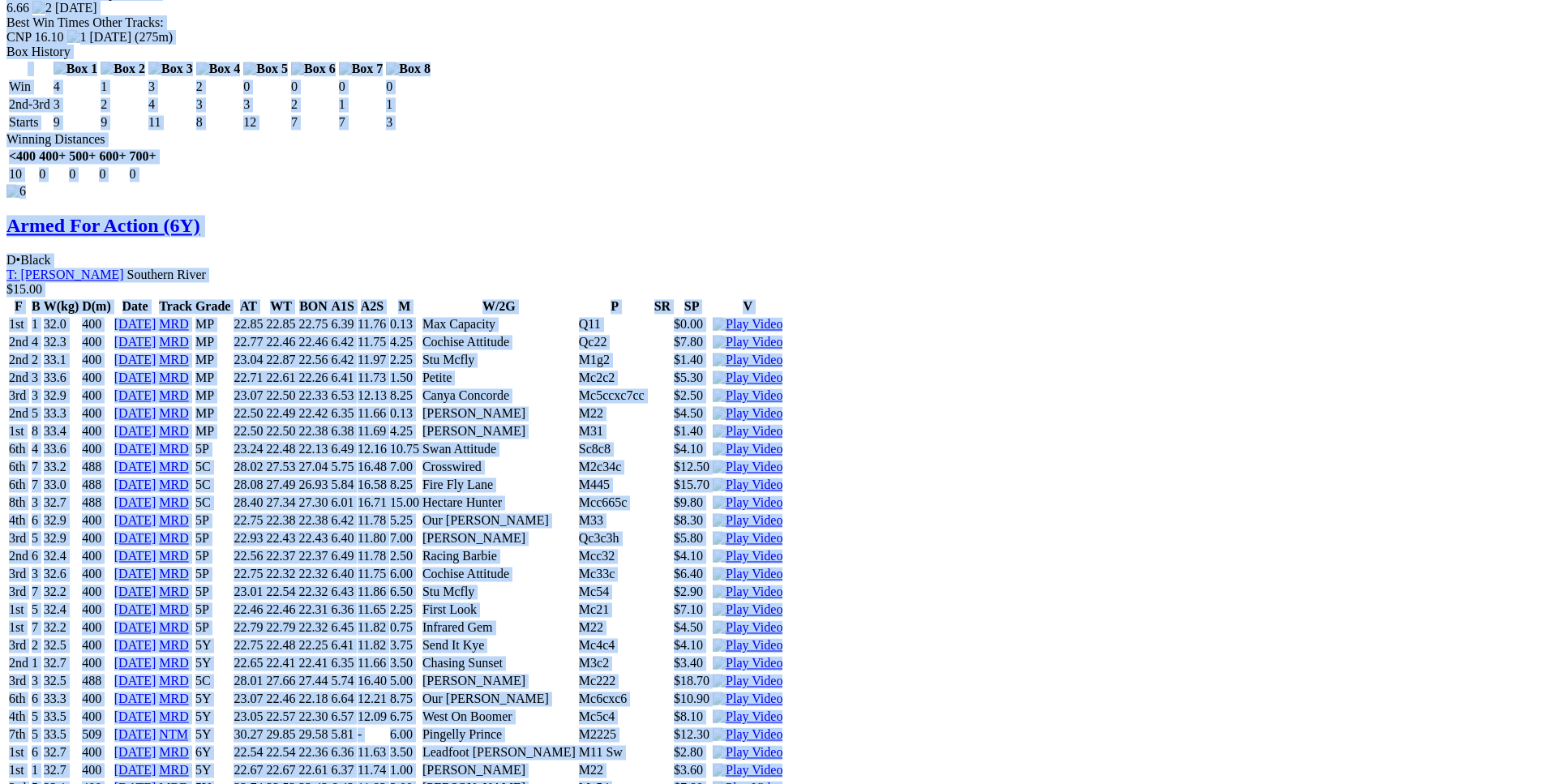
copy div "ROUND UP (6Y) B • Black T: Graham Ellis Southern River $10.00 F B W(kg) D(m) Da…"
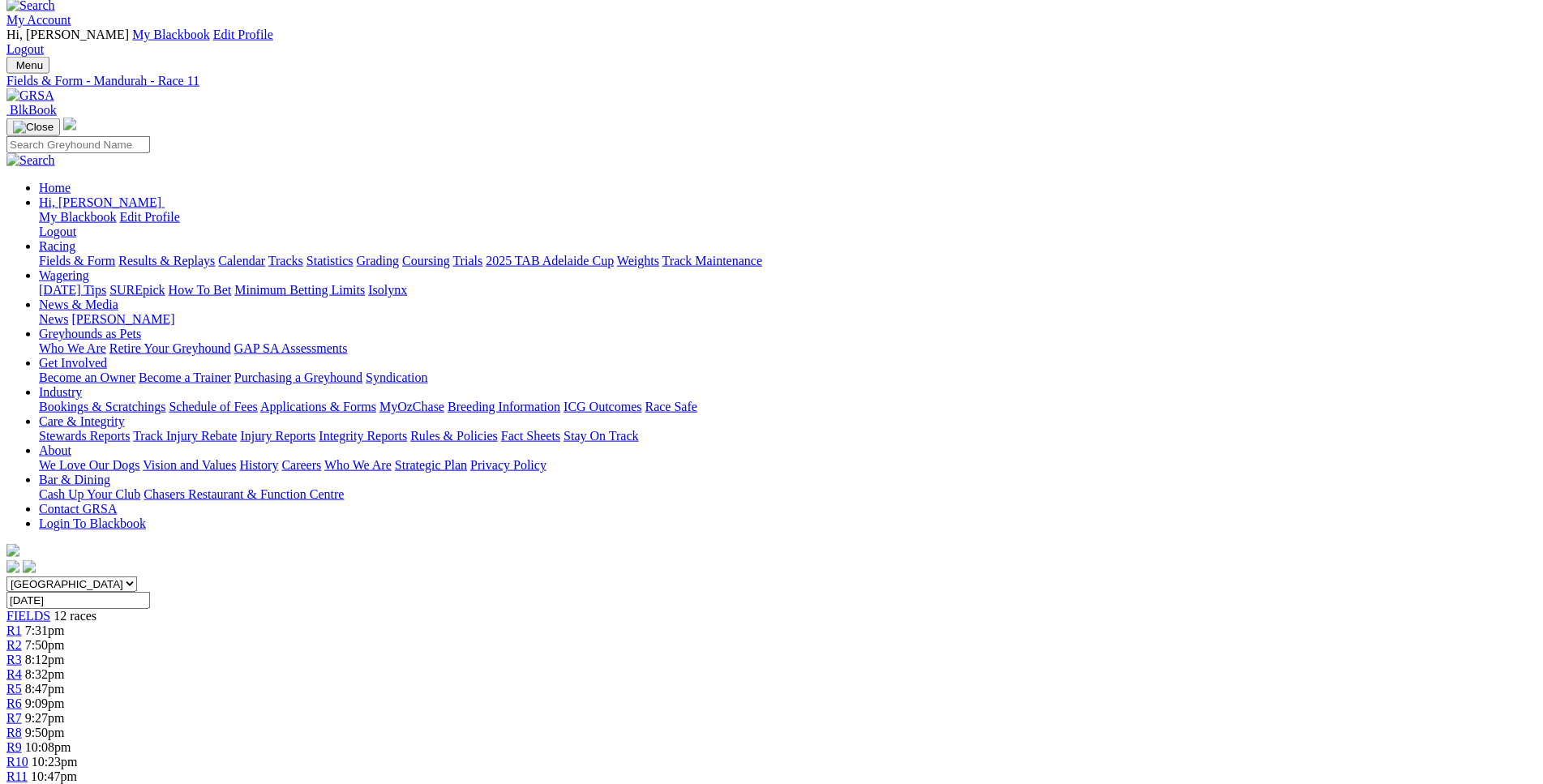
scroll to position [0, 0]
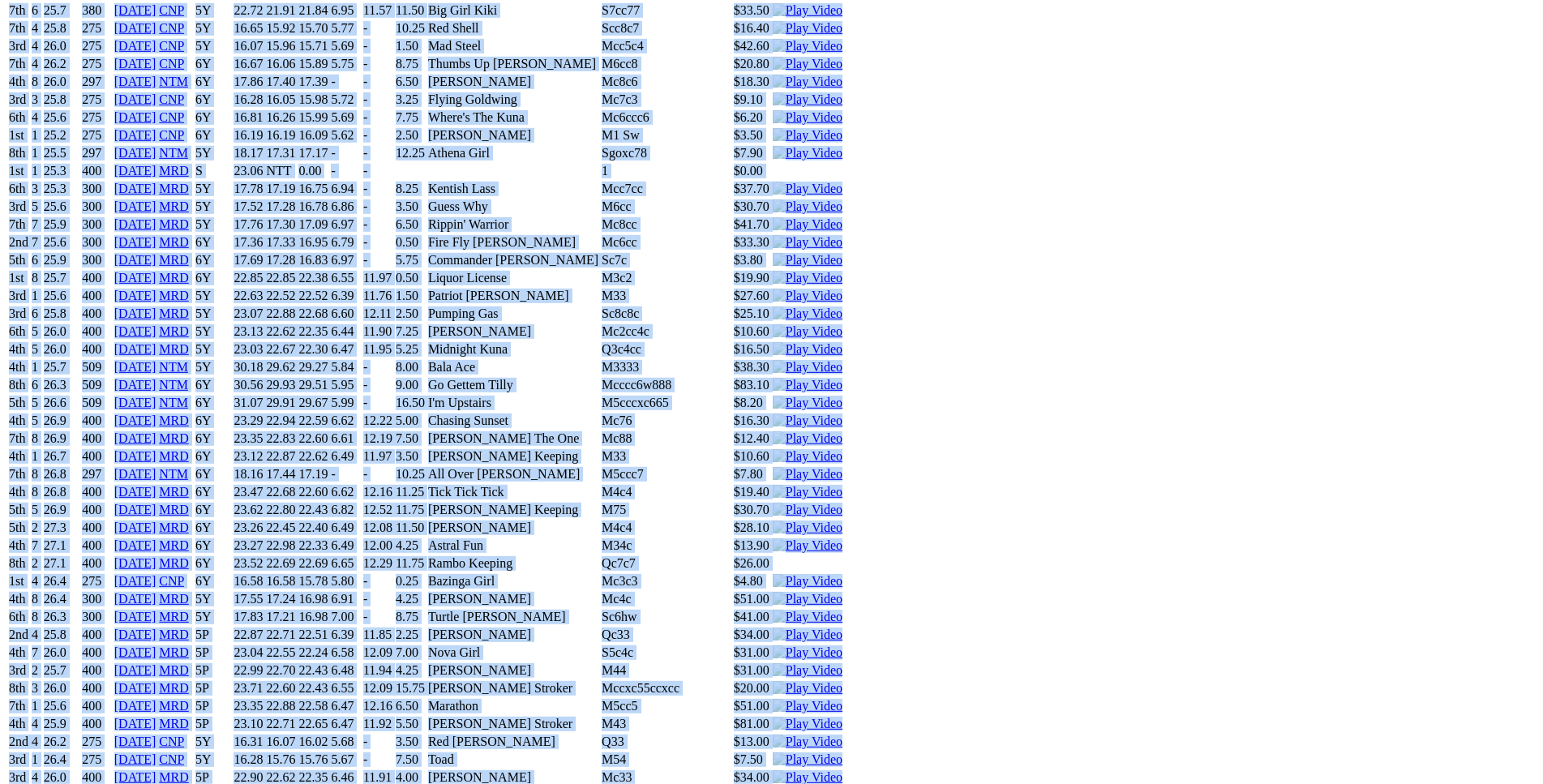
scroll to position [13480, 0]
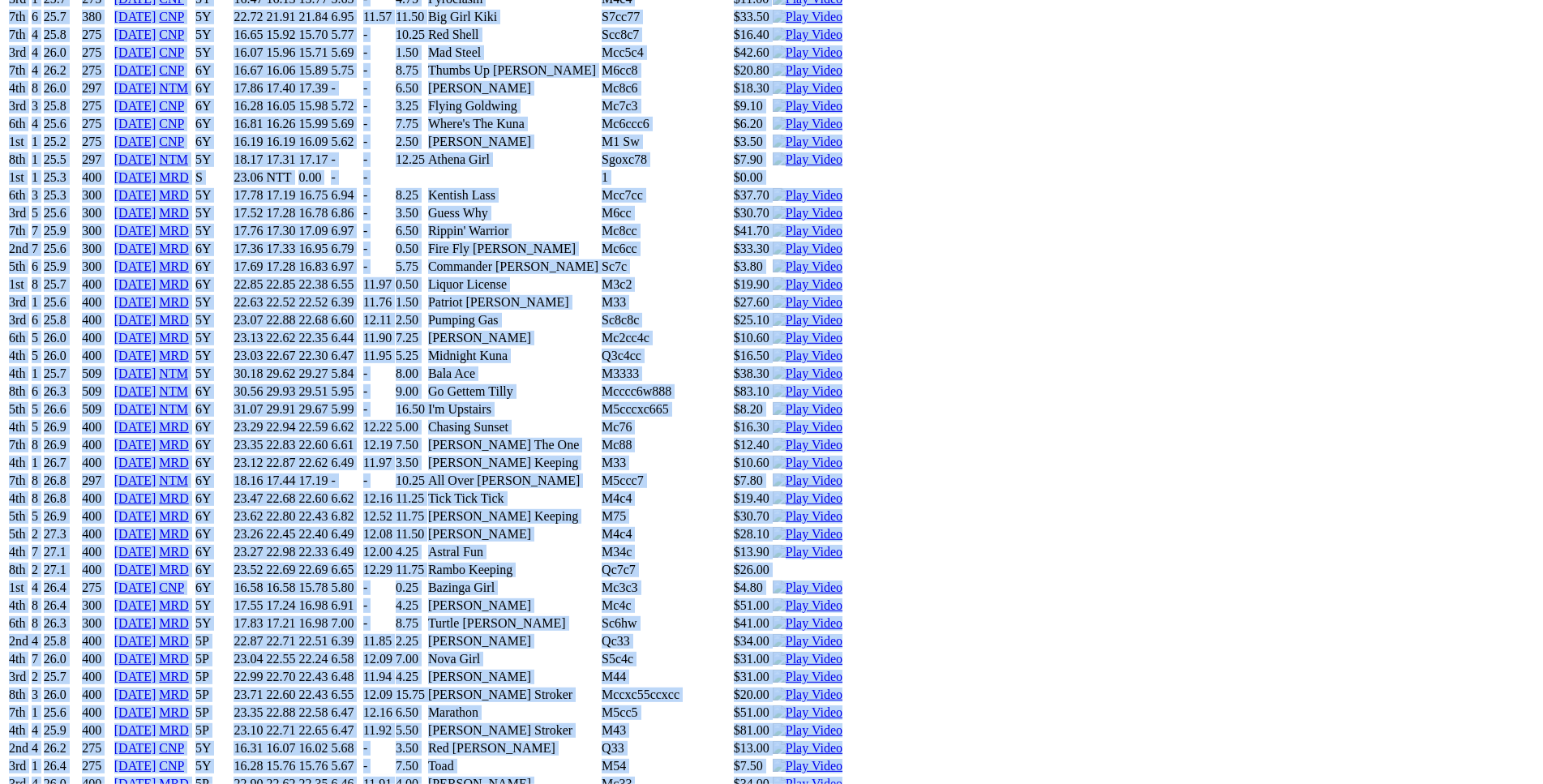
drag, startPoint x: 234, startPoint y: 127, endPoint x: 1299, endPoint y: 519, distance: 1134.9
copy div "Because Of You (6Y) D • Red Fwn T: Graeme Hall Thornlie $7.50 F B W(kg) D(m) Da…"
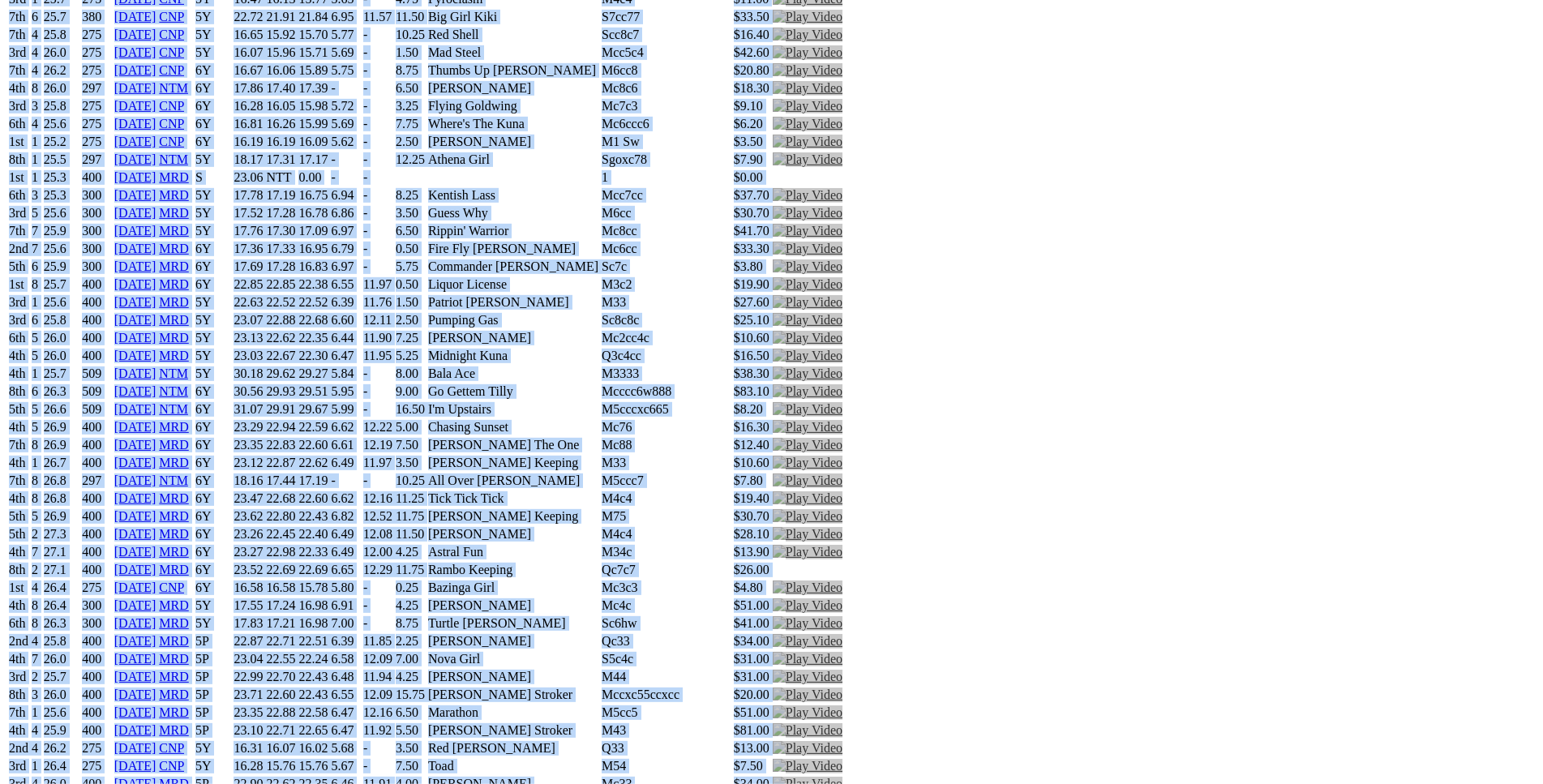
scroll to position [0, 0]
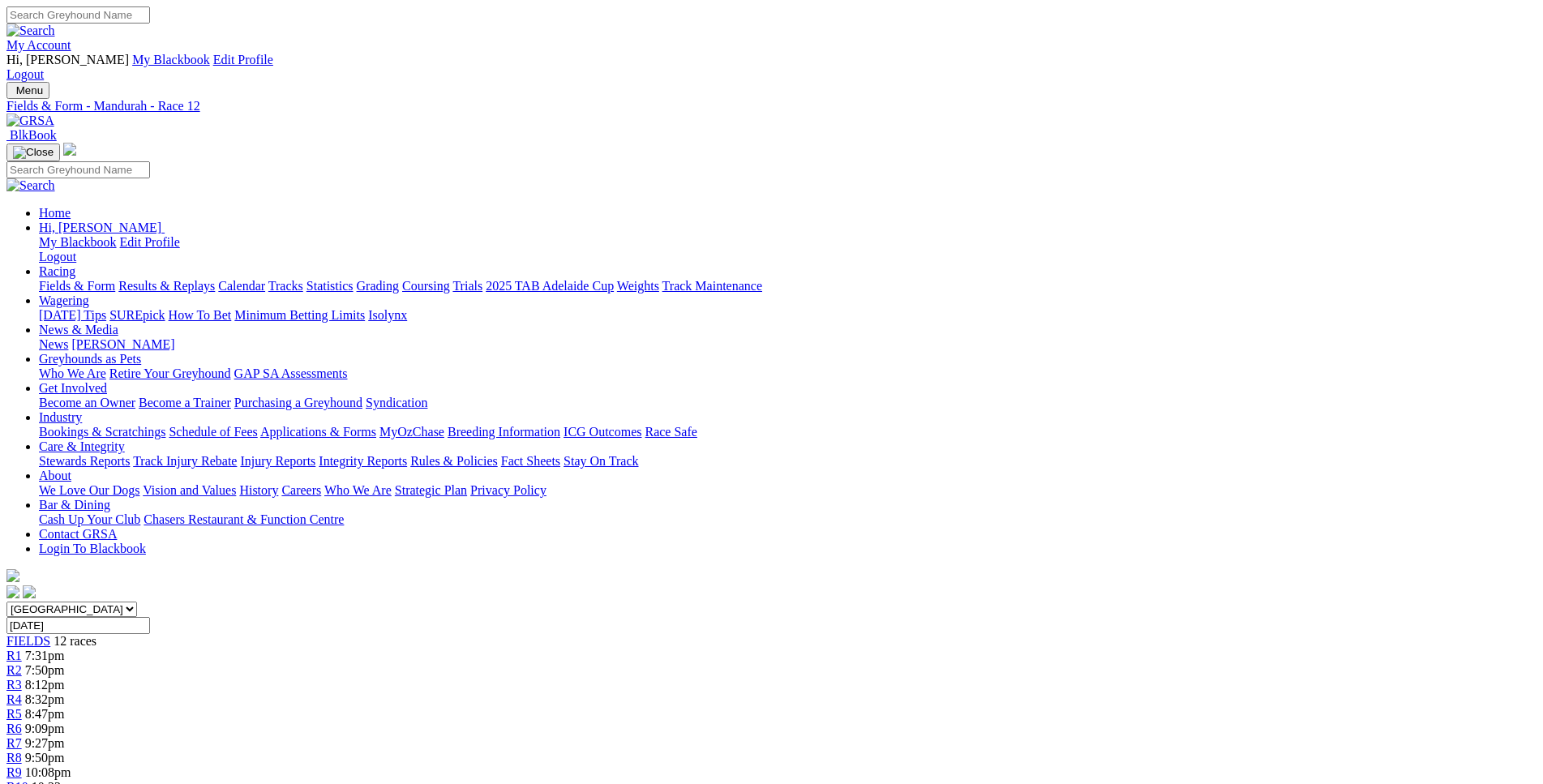
click at [22, 649] on span "R1" at bounding box center [14, 655] width 15 height 14
